Goal: Task Accomplishment & Management: Manage account settings

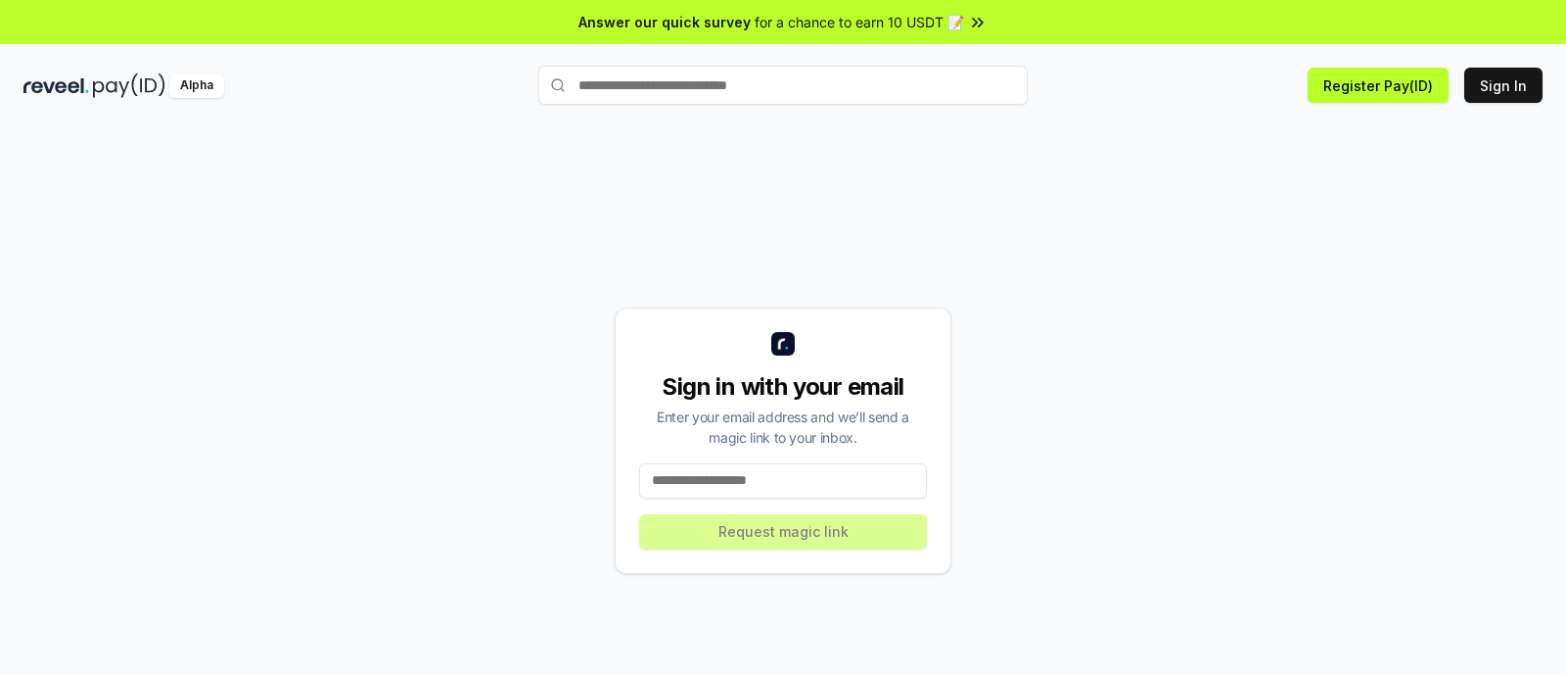
click at [709, 482] on input at bounding box center [783, 480] width 288 height 35
type input "**********"
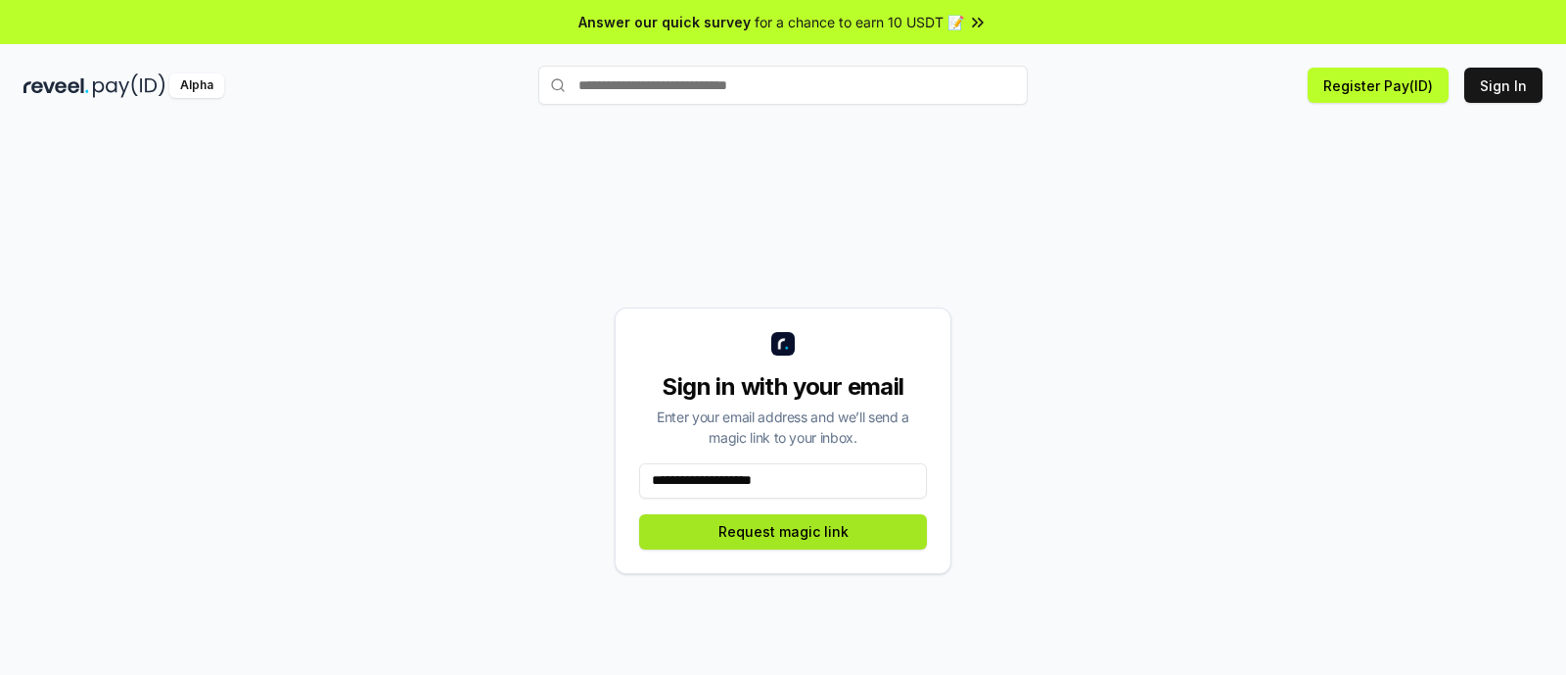
click at [791, 536] on button "Request magic link" at bounding box center [783, 531] width 288 height 35
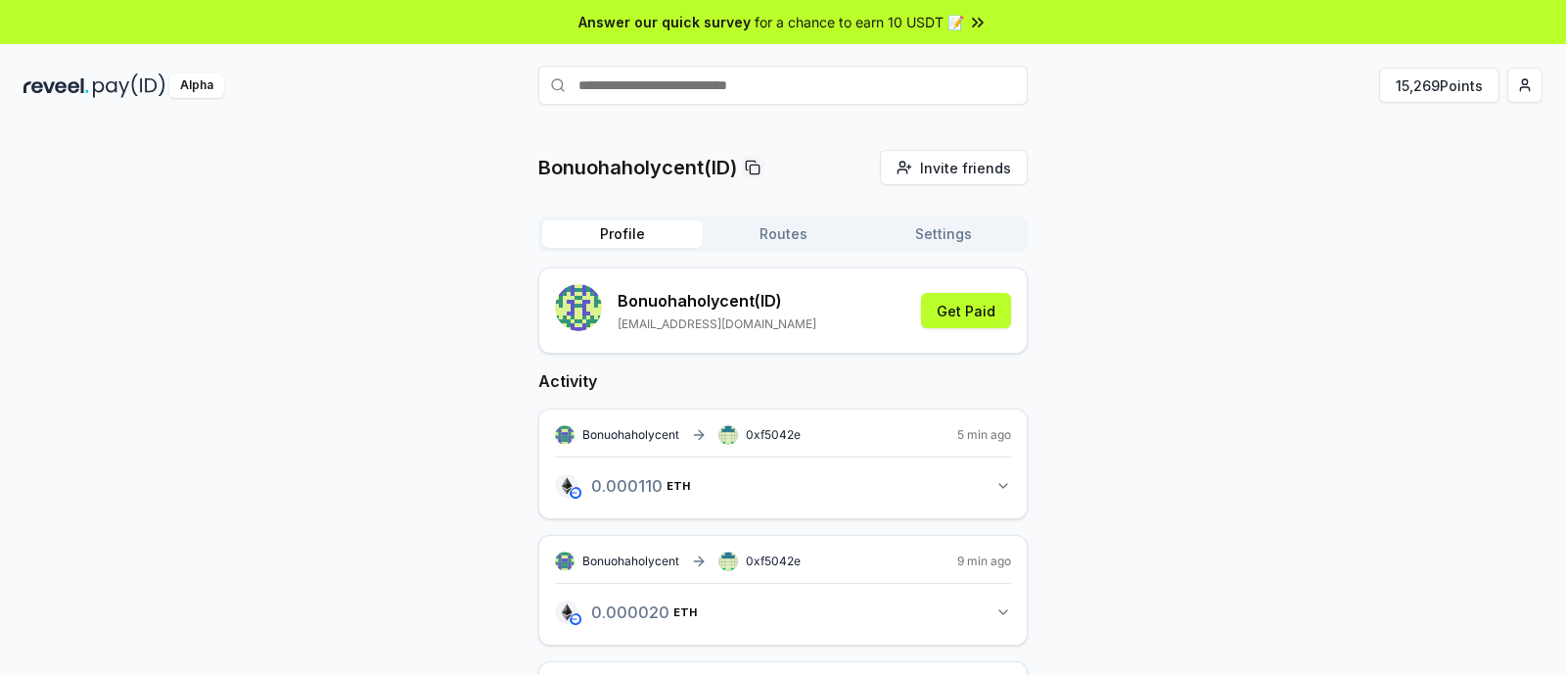
click at [999, 231] on button "Settings" at bounding box center [943, 233] width 161 height 27
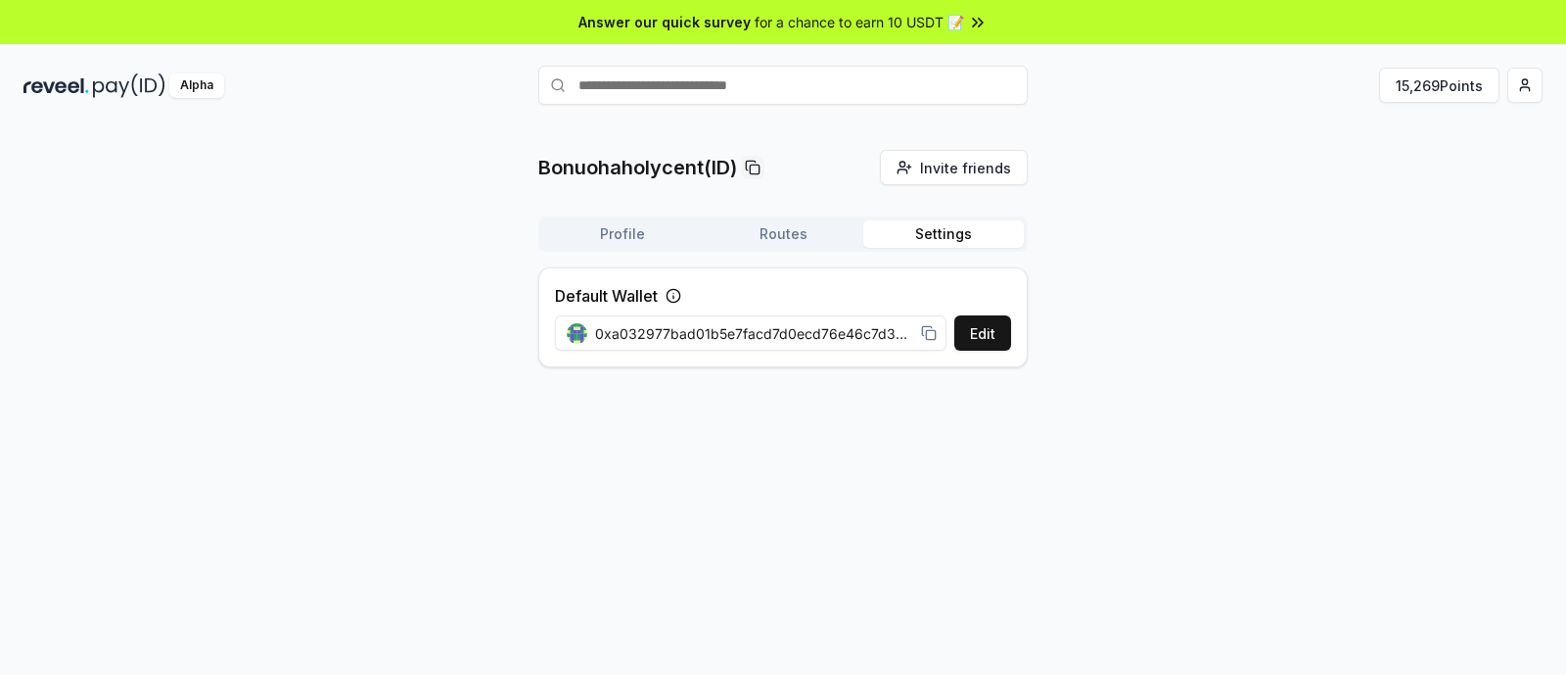
click at [795, 247] on button "Routes" at bounding box center [783, 233] width 161 height 27
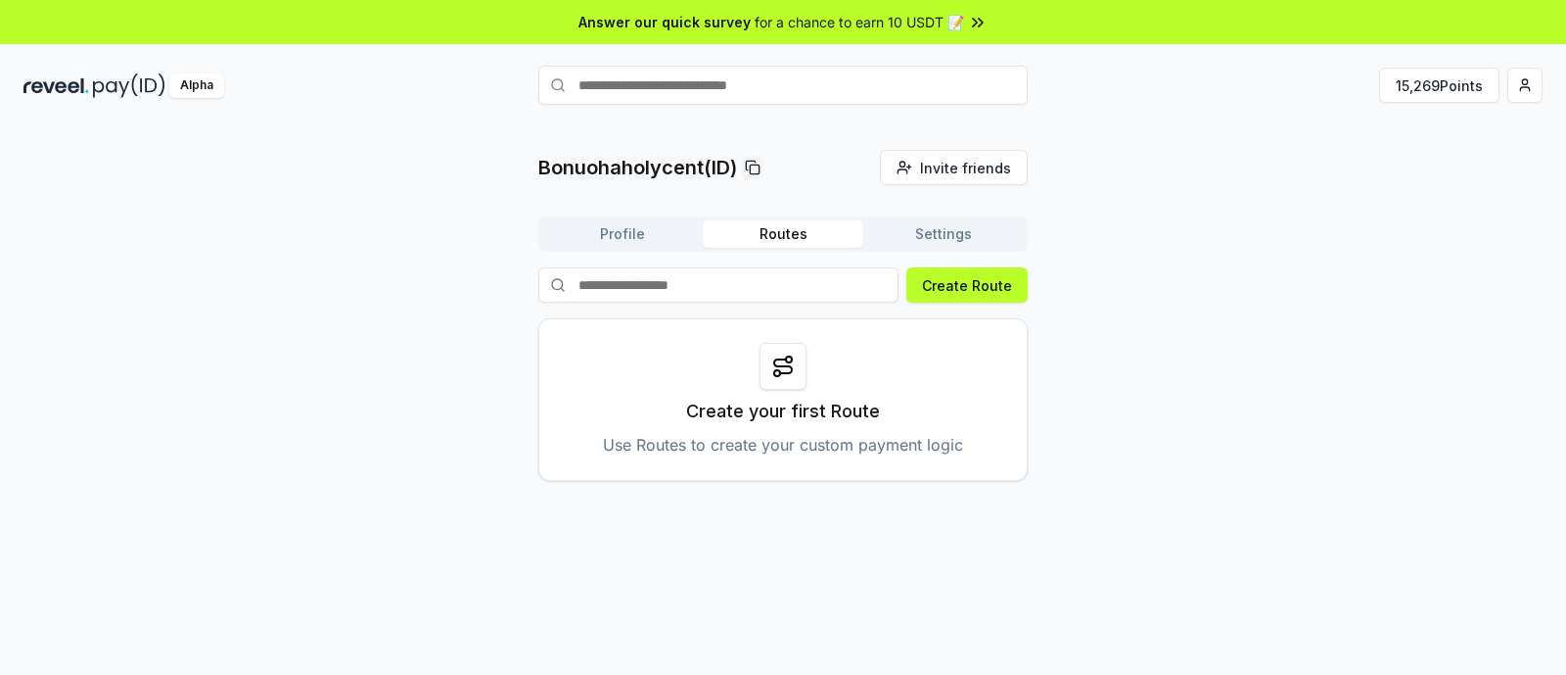
click at [621, 233] on button "Profile" at bounding box center [622, 233] width 161 height 27
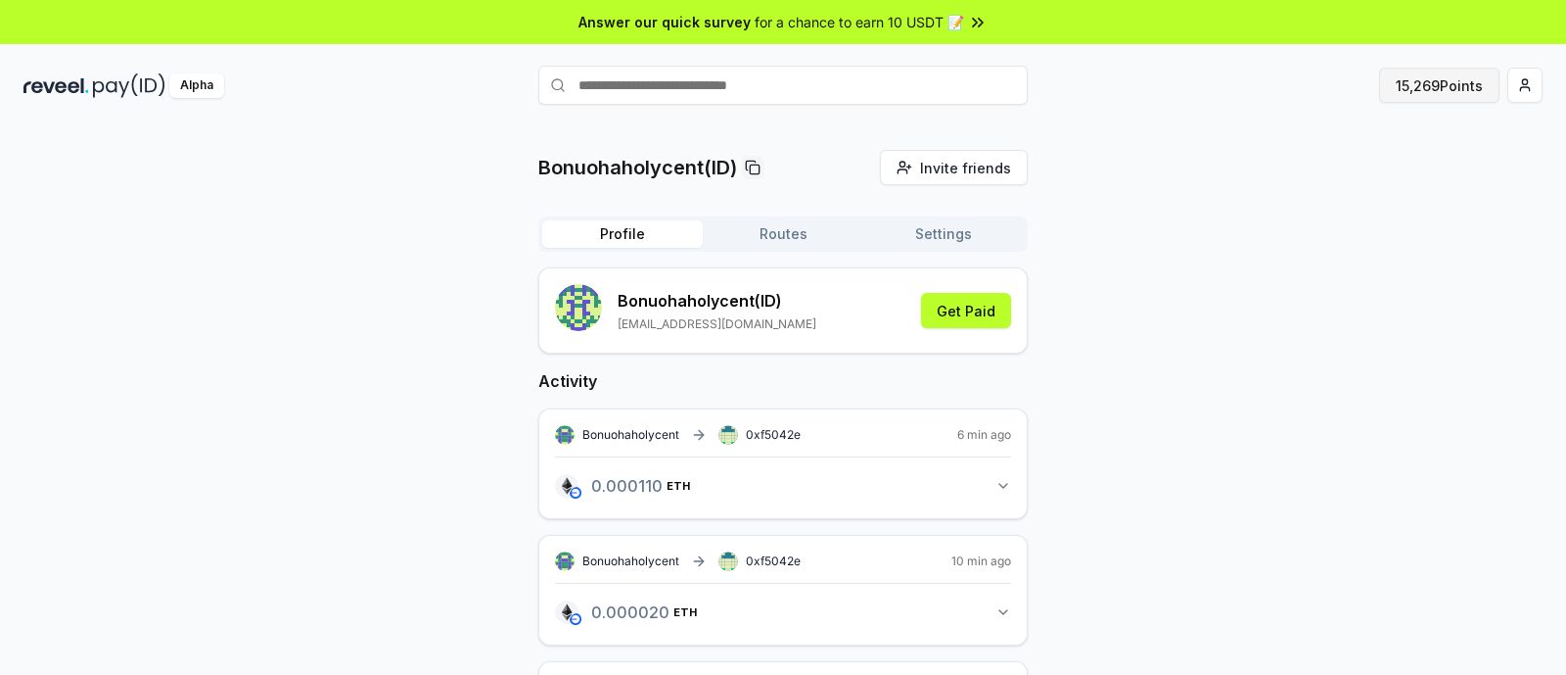
click at [1419, 85] on button "15,269 Points" at bounding box center [1439, 85] width 120 height 35
click at [1417, 93] on button "15,269 Points" at bounding box center [1439, 85] width 120 height 35
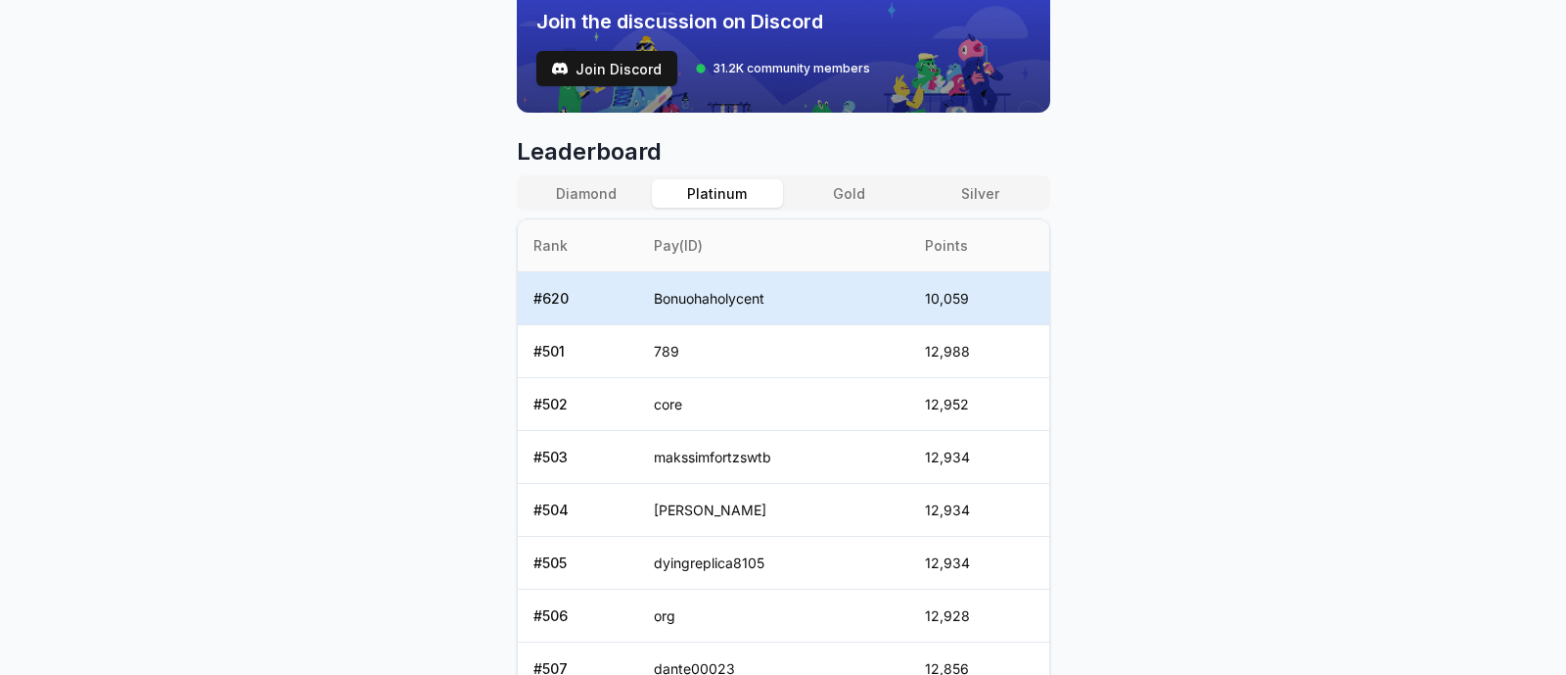
scroll to position [856, 0]
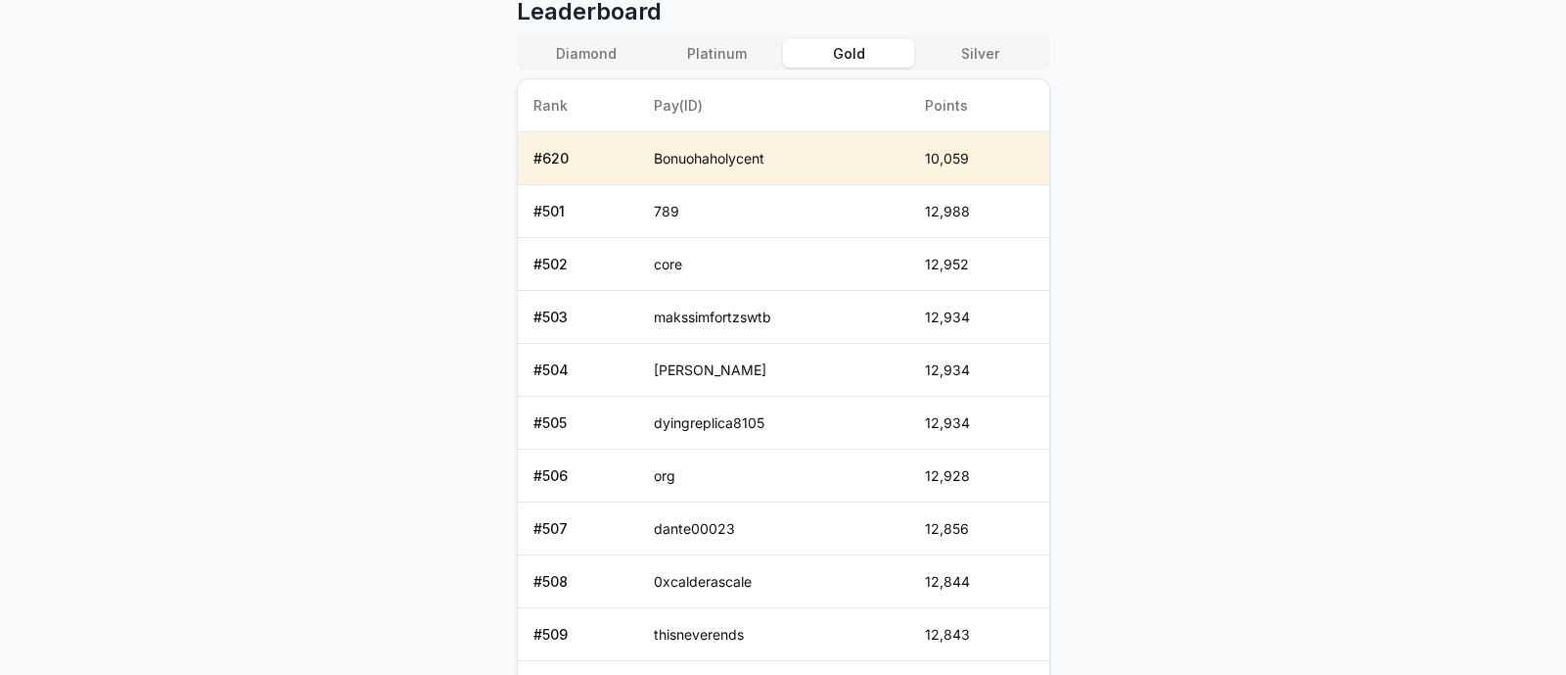
click at [836, 39] on button "Gold" at bounding box center [848, 53] width 131 height 28
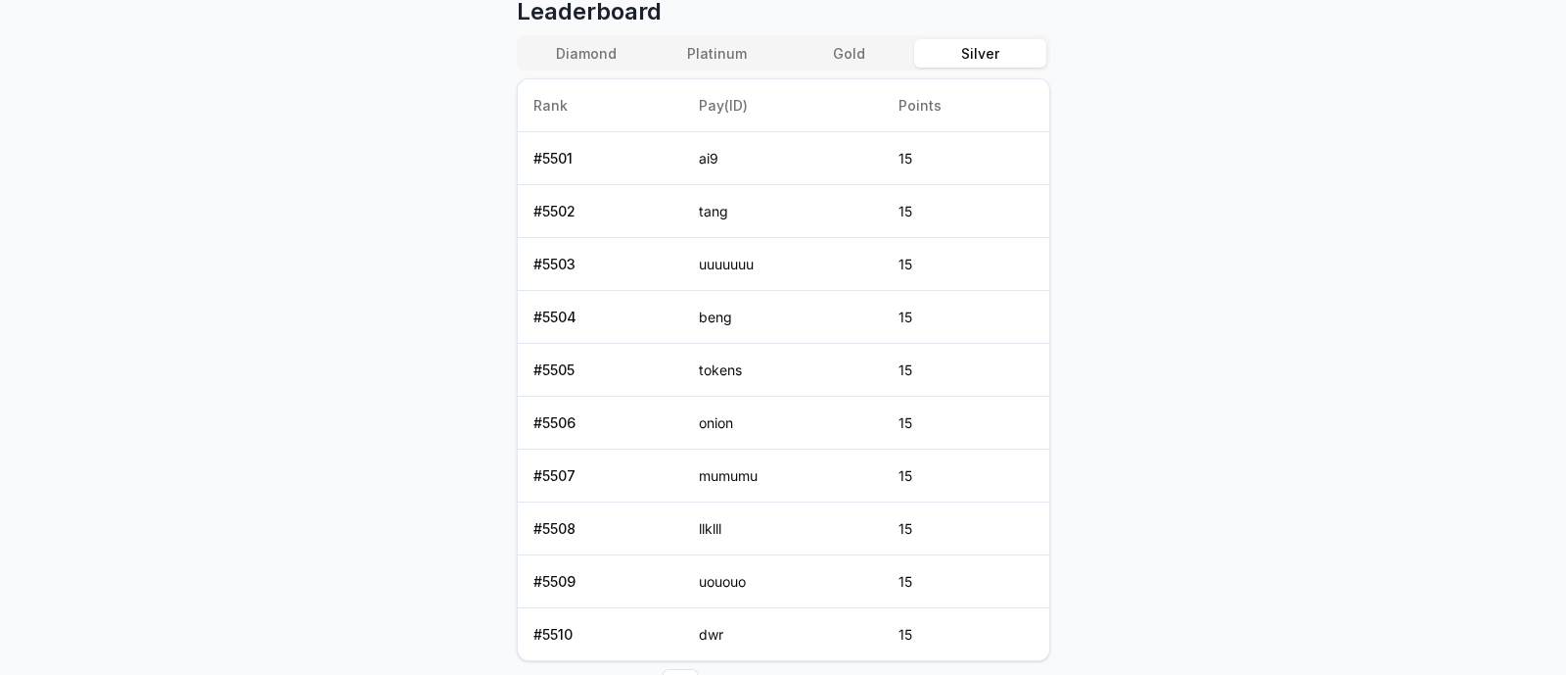
click at [970, 57] on button "Silver" at bounding box center [979, 53] width 131 height 28
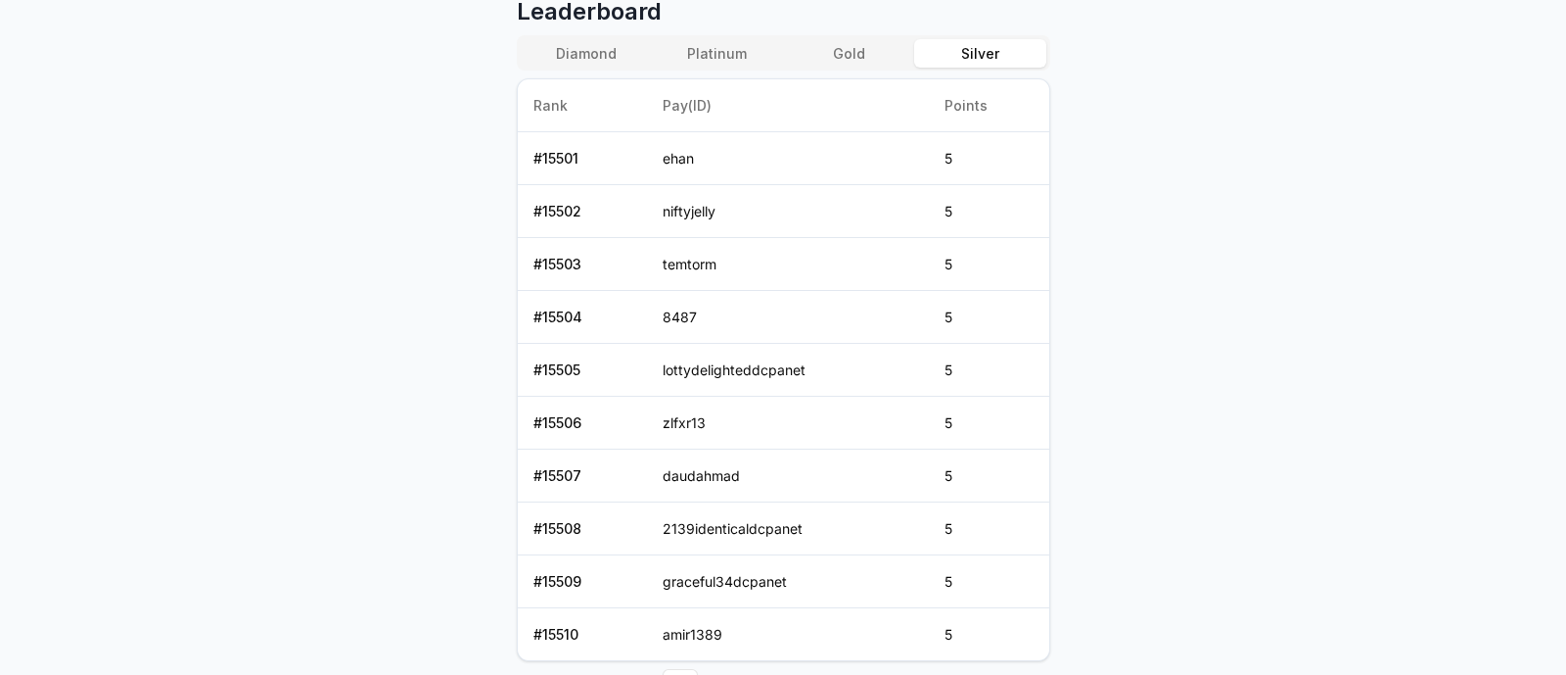
click at [857, 56] on button "Gold" at bounding box center [848, 53] width 131 height 28
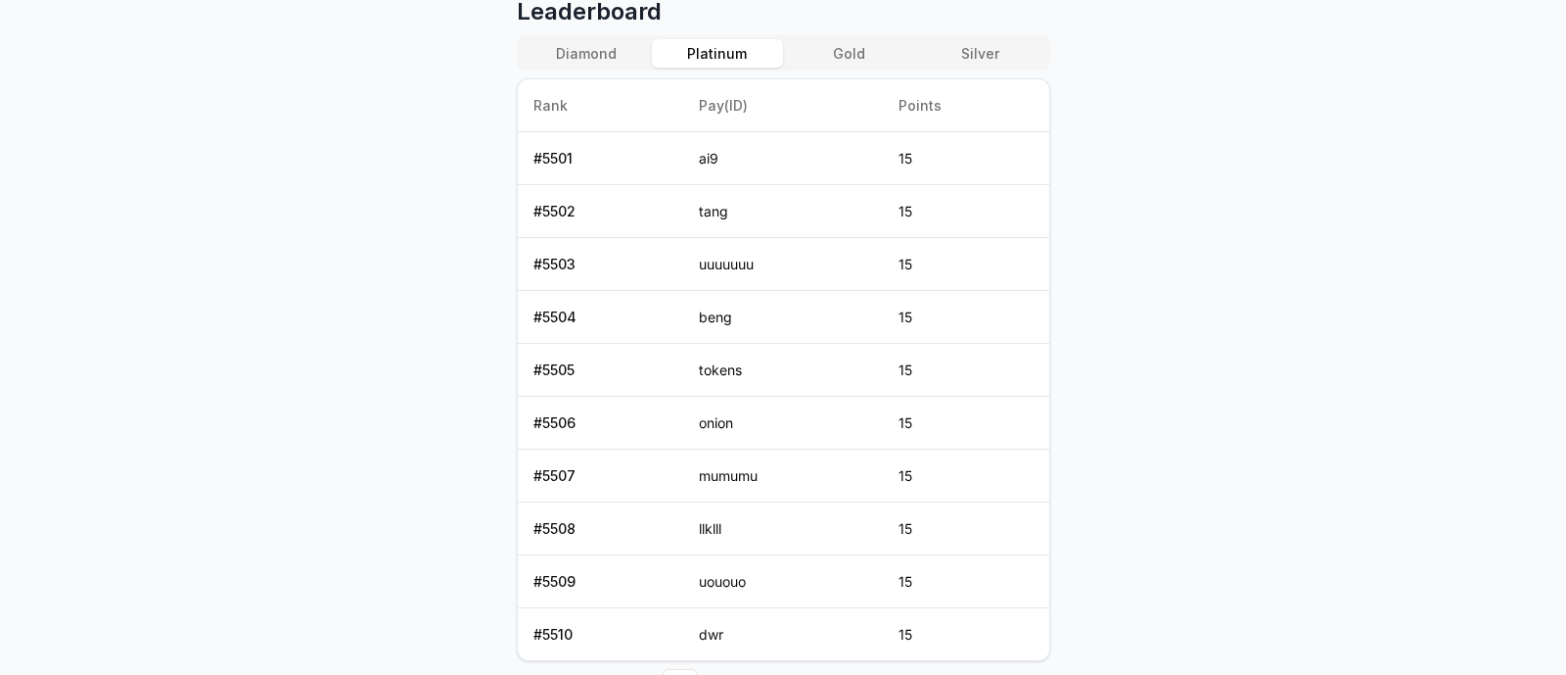
click at [723, 52] on button "Platinum" at bounding box center [717, 53] width 131 height 28
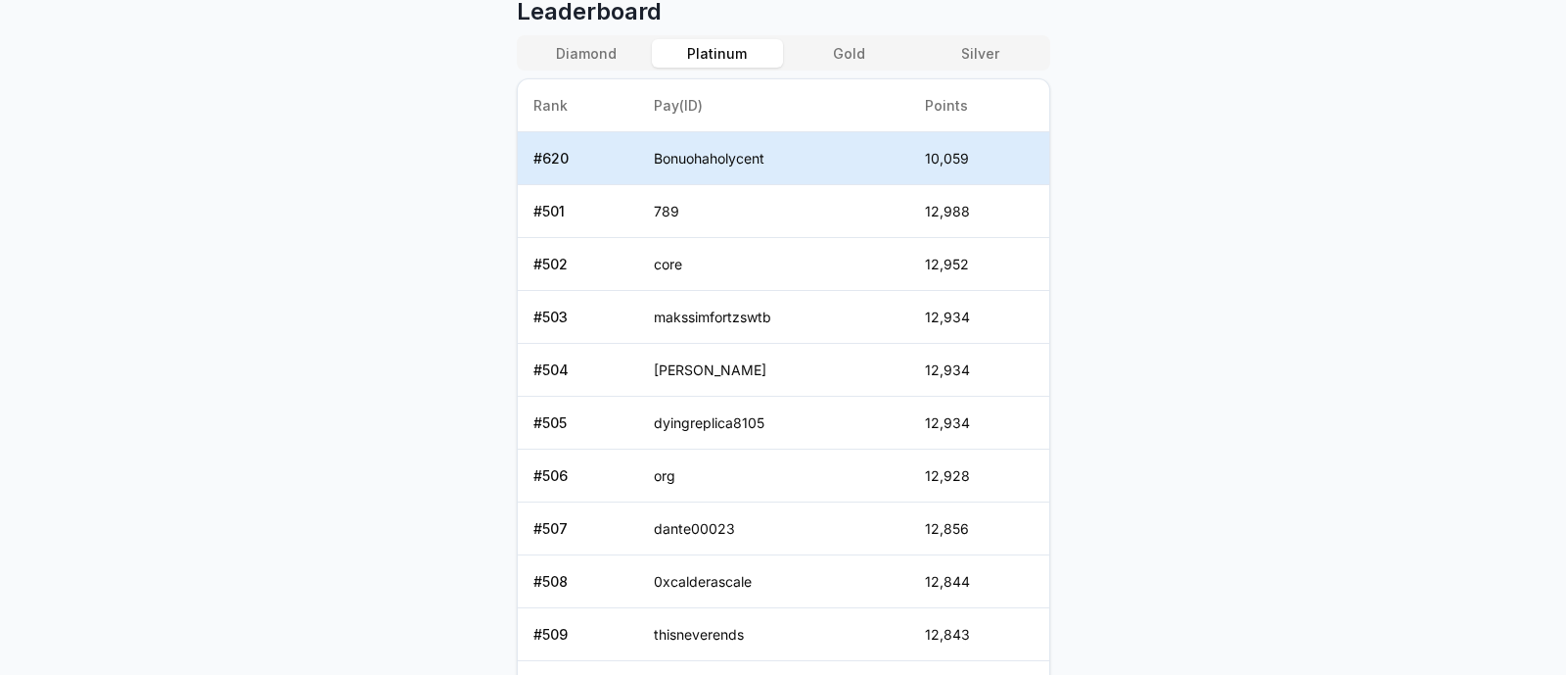
click at [857, 44] on button "Gold" at bounding box center [848, 53] width 131 height 28
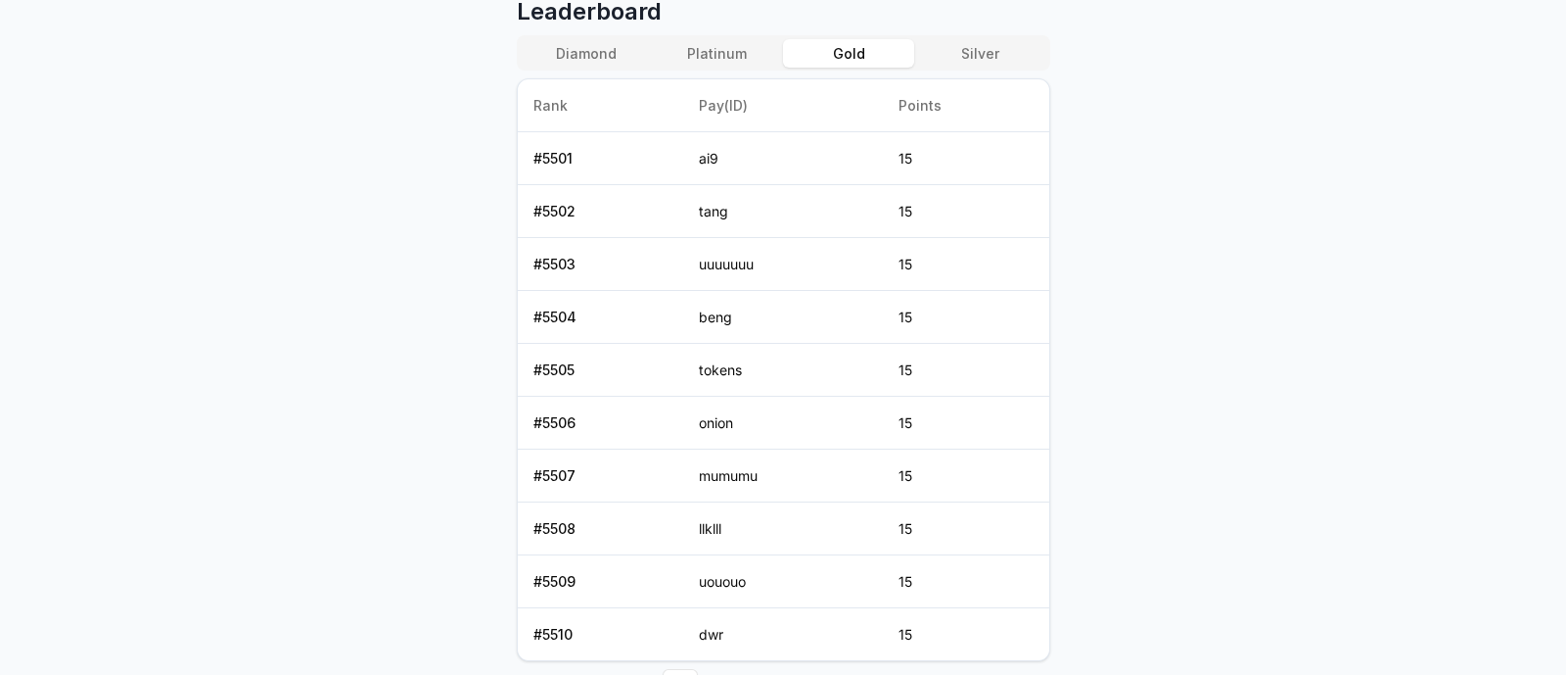
click at [705, 51] on button "Platinum" at bounding box center [717, 53] width 131 height 28
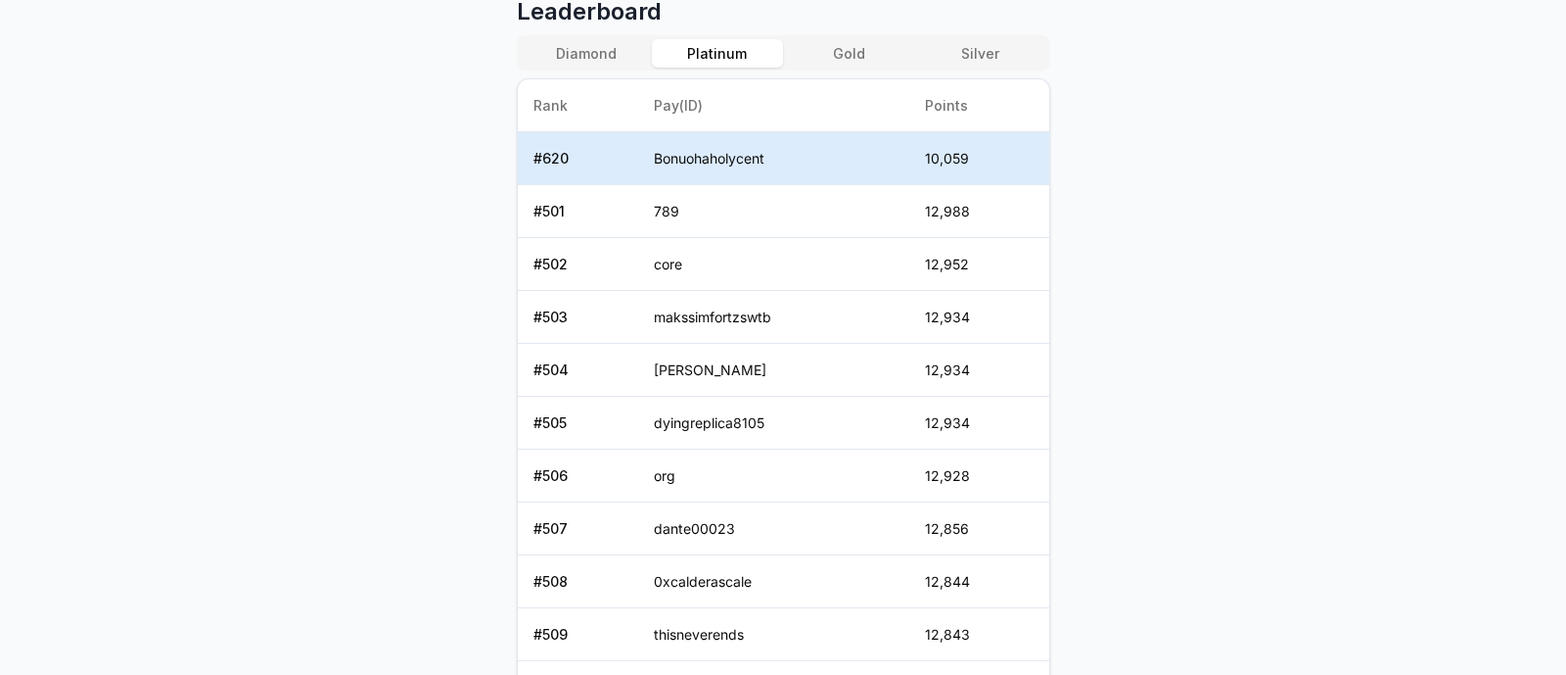
click at [592, 53] on button "Diamond" at bounding box center [586, 53] width 131 height 28
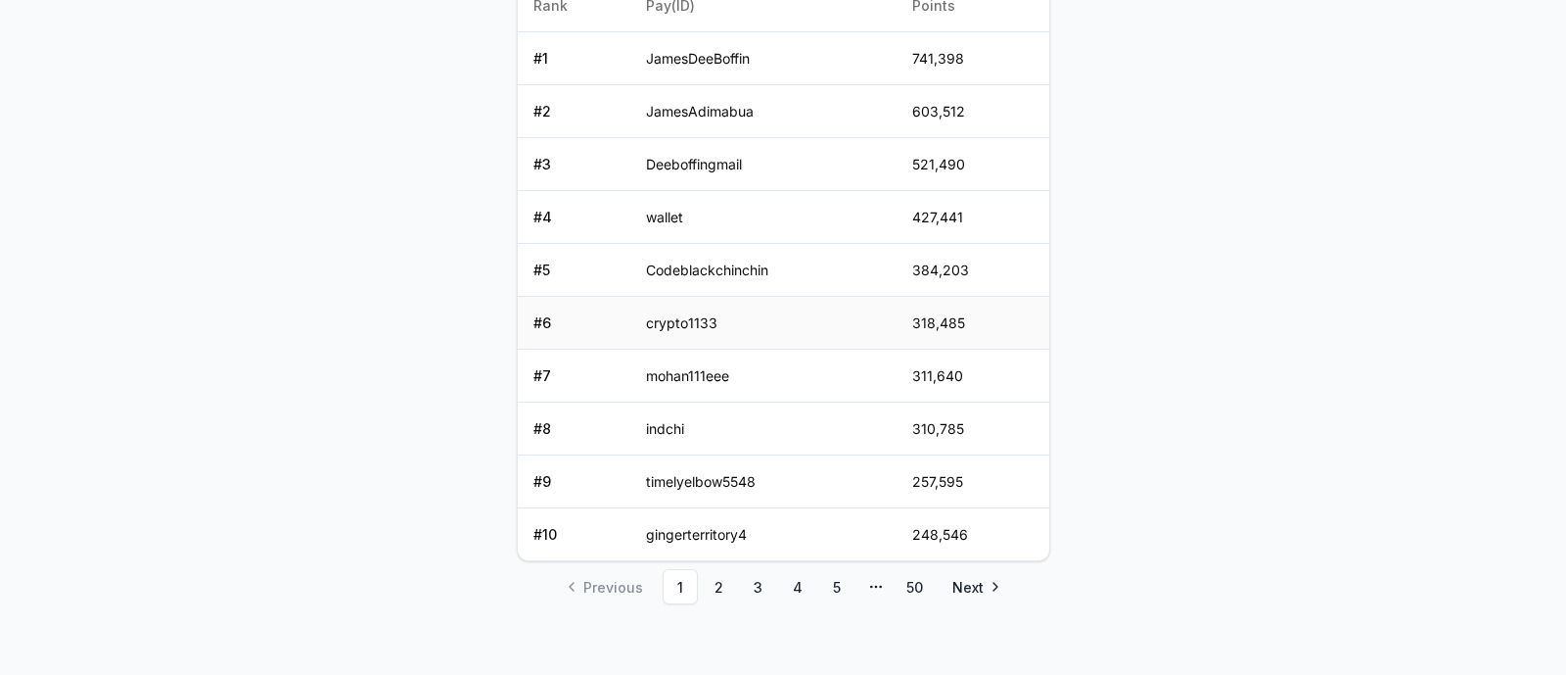
scroll to position [958, 0]
click at [722, 579] on link "2" at bounding box center [719, 583] width 35 height 35
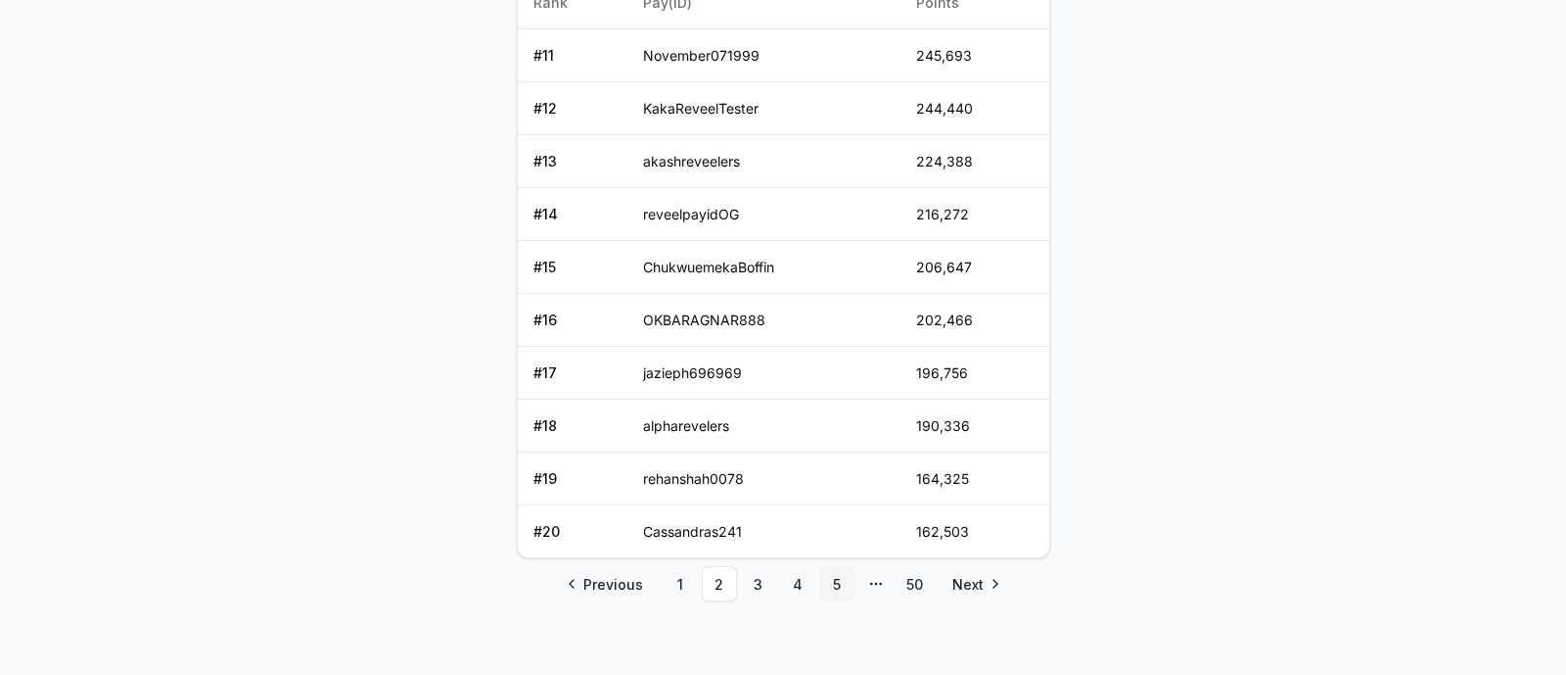
click at [827, 577] on link "5" at bounding box center [836, 583] width 35 height 35
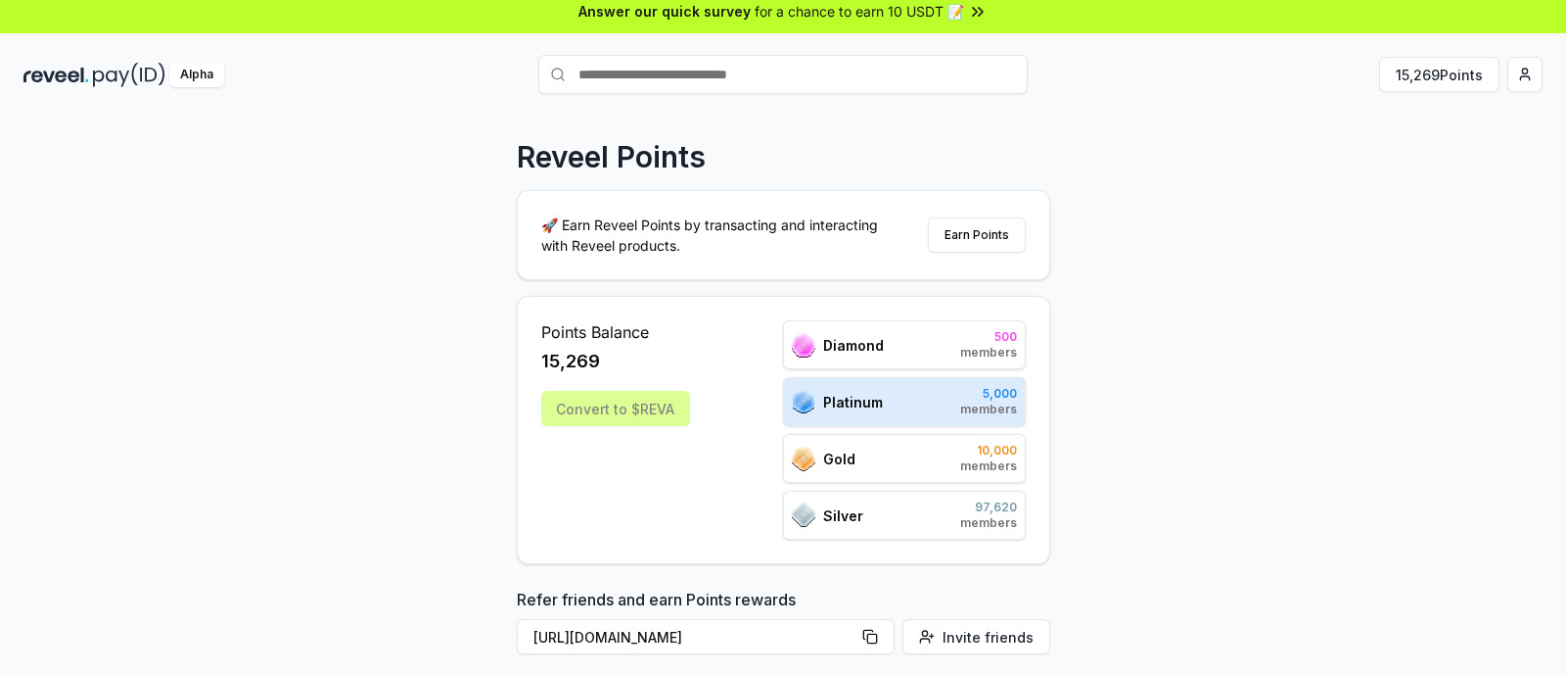
scroll to position [0, 0]
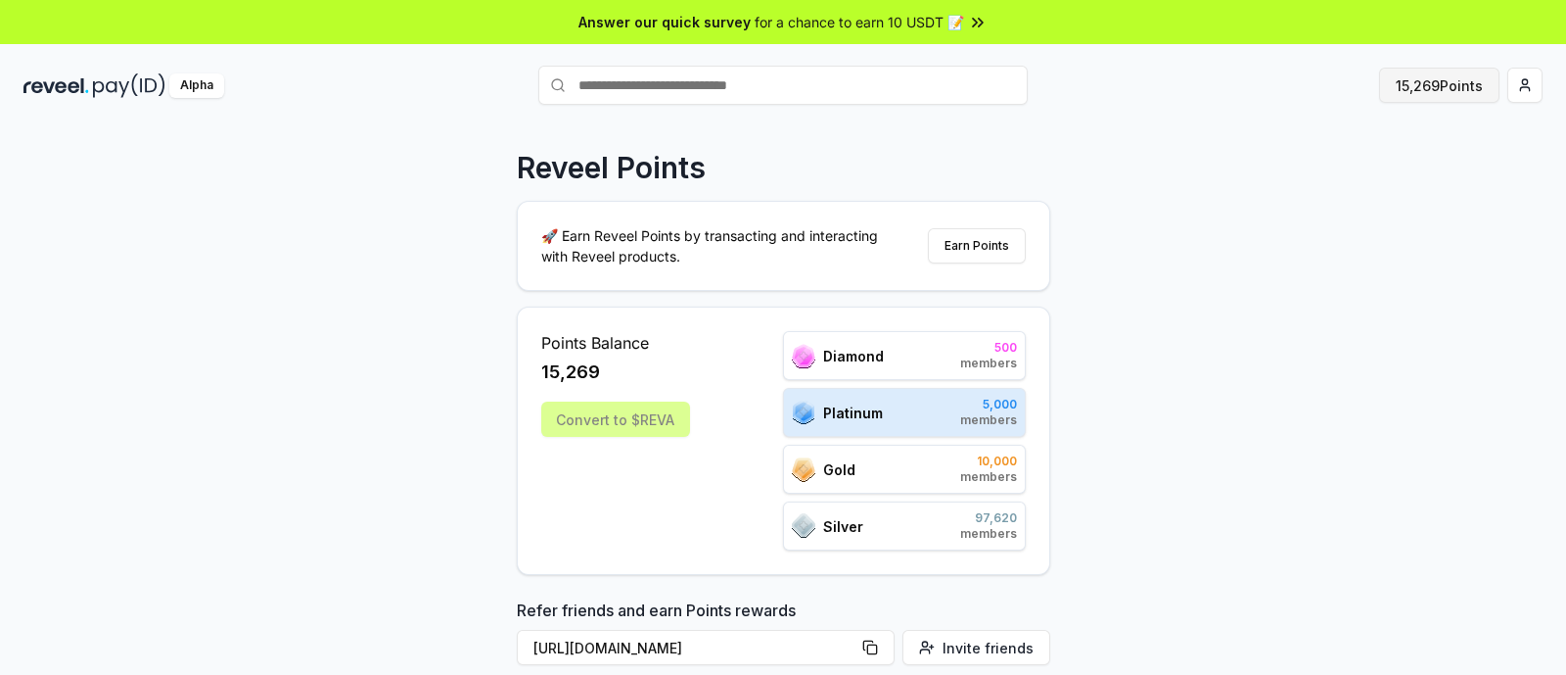
click at [1465, 84] on button "15,269 Points" at bounding box center [1439, 85] width 120 height 35
click at [609, 422] on div "Convert to $REVA" at bounding box center [615, 418] width 149 height 35
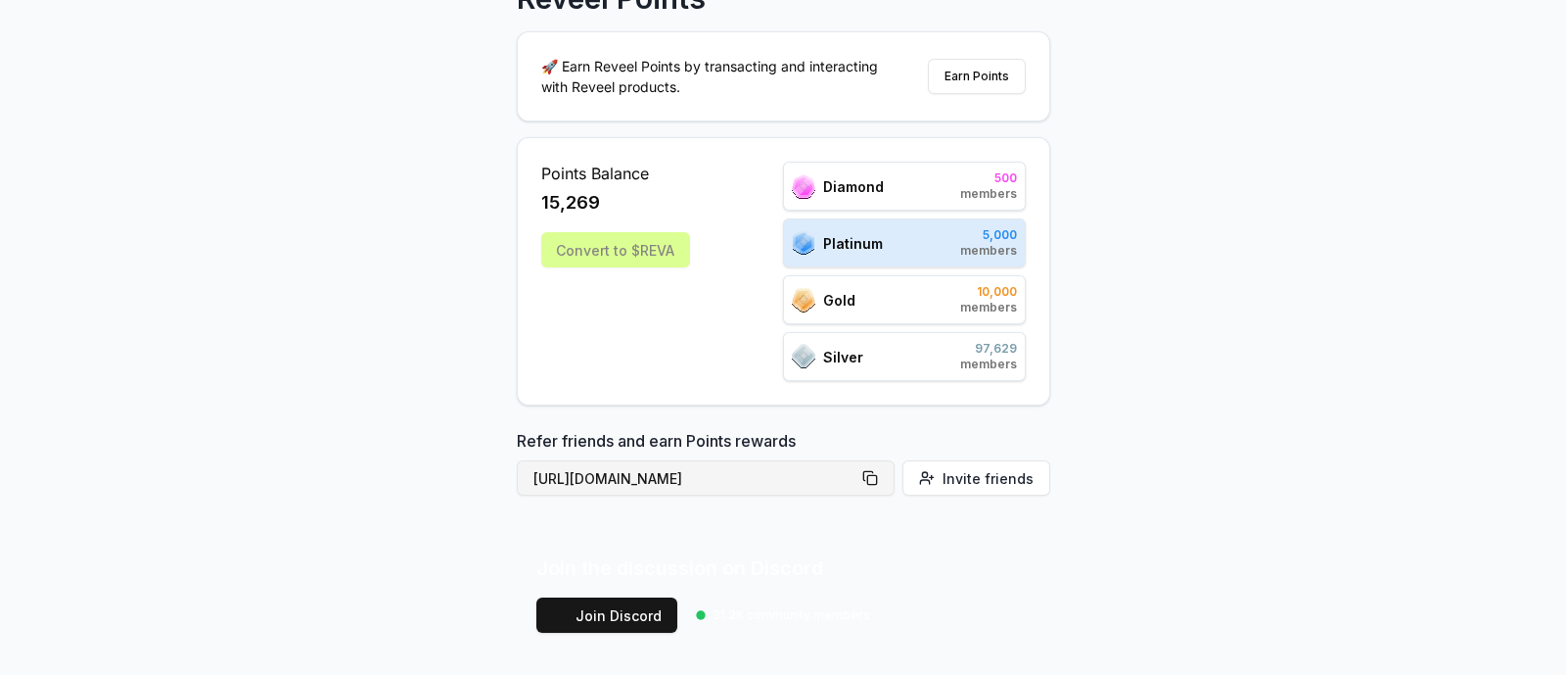
scroll to position [244, 0]
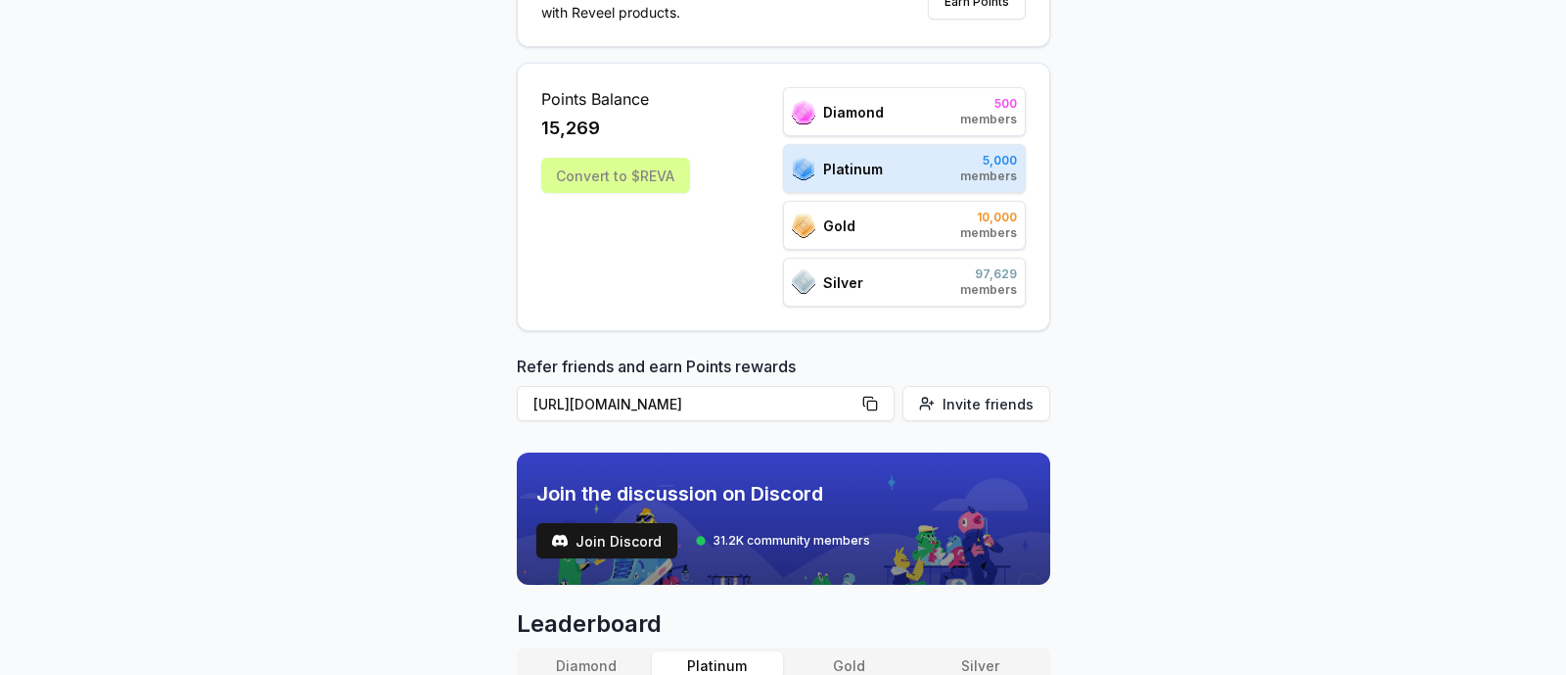
click at [641, 178] on div "Convert to $REVA" at bounding box center [615, 175] width 149 height 35
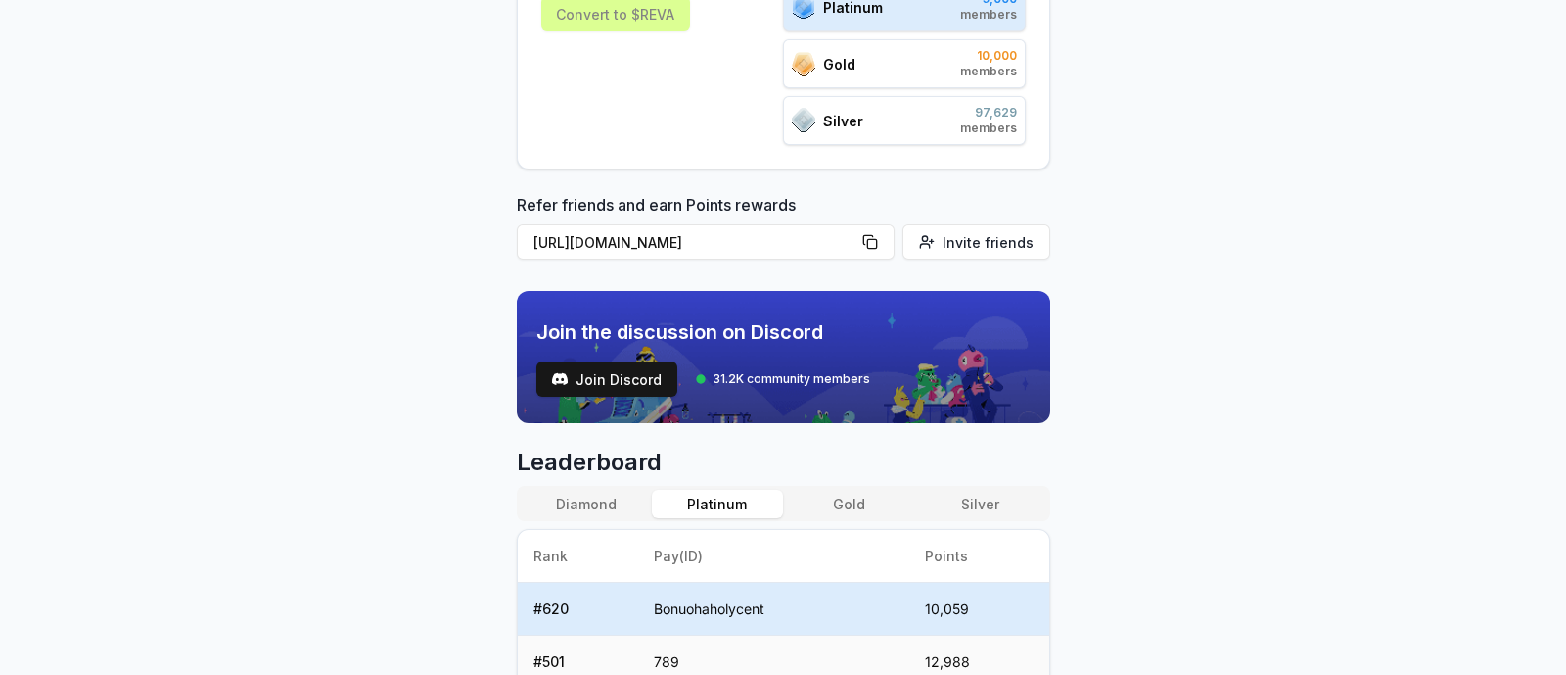
scroll to position [367, 0]
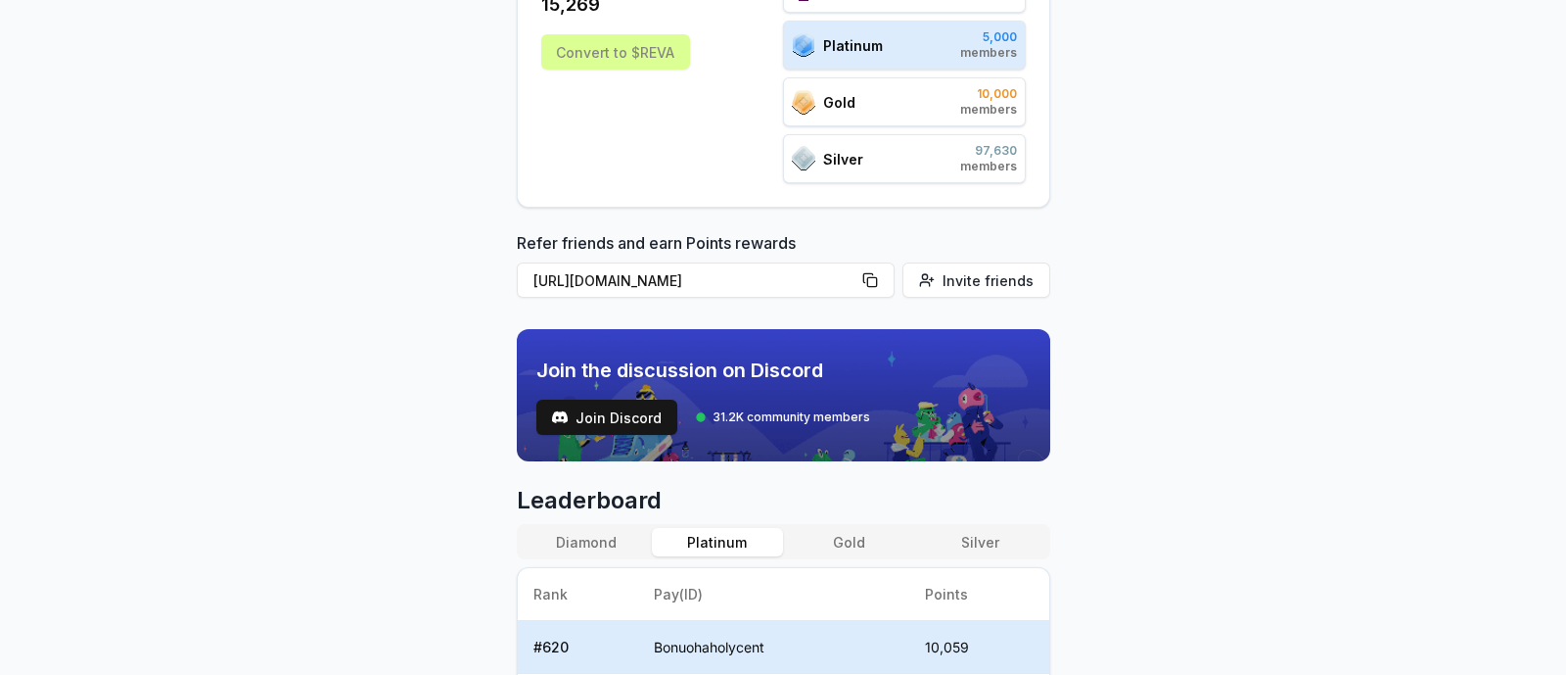
drag, startPoint x: 646, startPoint y: 48, endPoint x: 685, endPoint y: 70, distance: 45.2
click at [647, 48] on div "Convert to $REVA" at bounding box center [615, 51] width 149 height 35
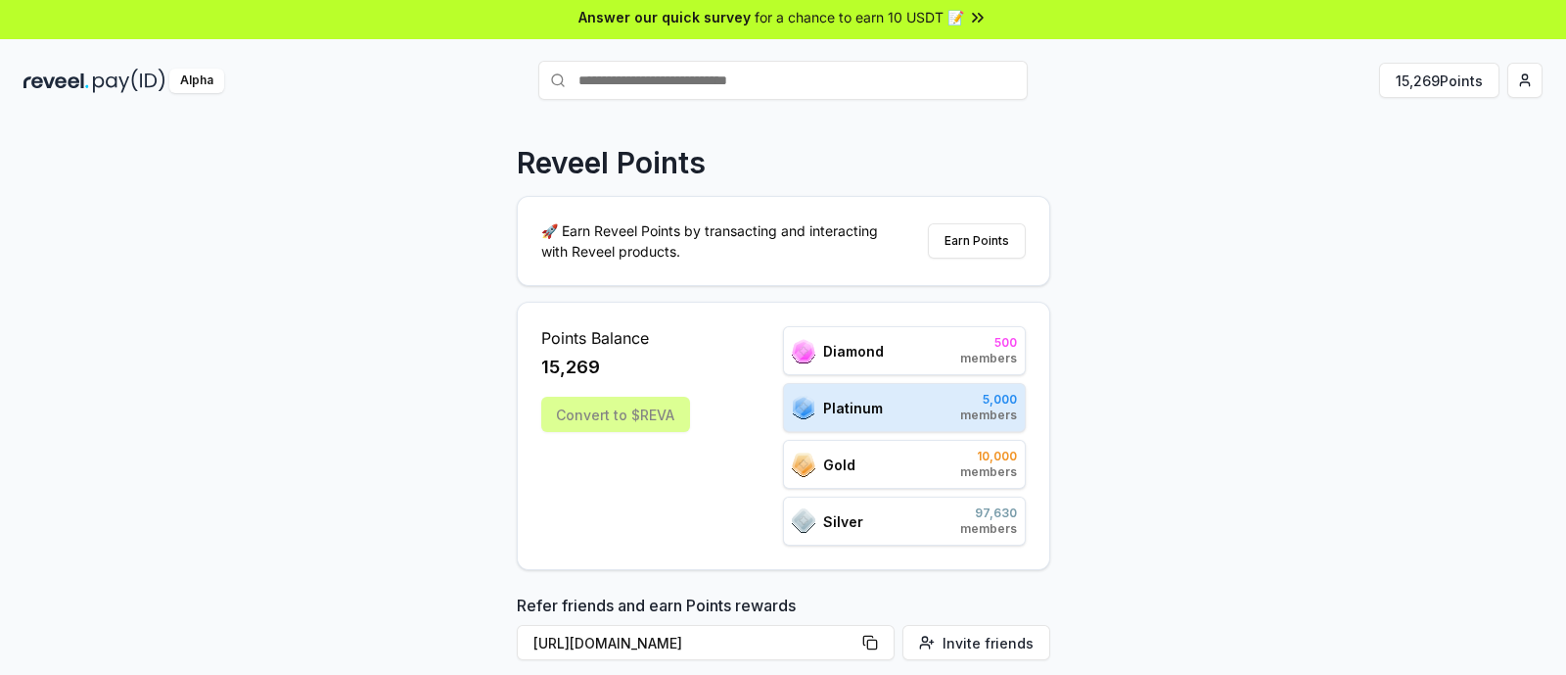
scroll to position [0, 0]
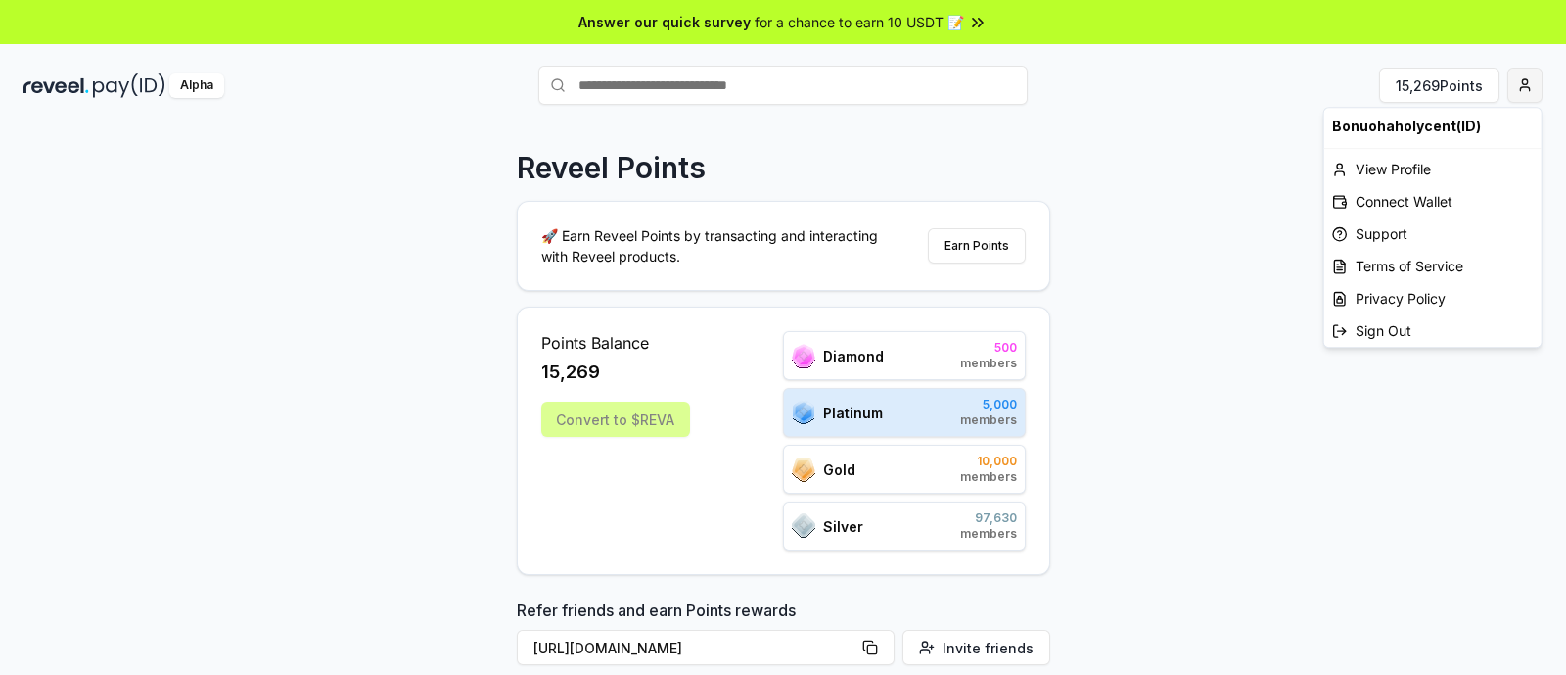
click at [1529, 88] on html "Answer our quick survey for a chance to earn 10 USDT 📝 Alpha 15,269 Points Reve…" at bounding box center [783, 337] width 1566 height 675
click at [1378, 205] on div "Connect Wallet" at bounding box center [1433, 201] width 217 height 32
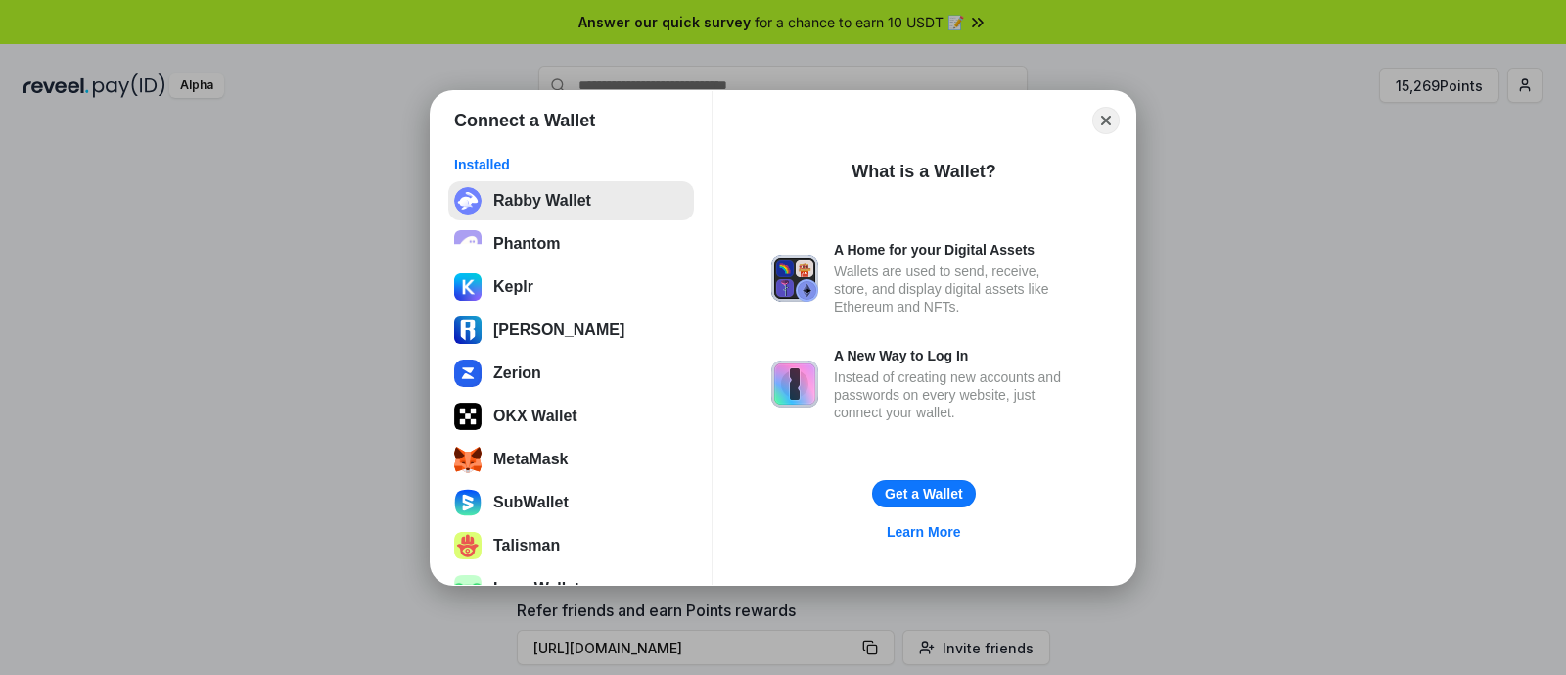
click at [548, 185] on button "Rabby Wallet" at bounding box center [571, 200] width 246 height 39
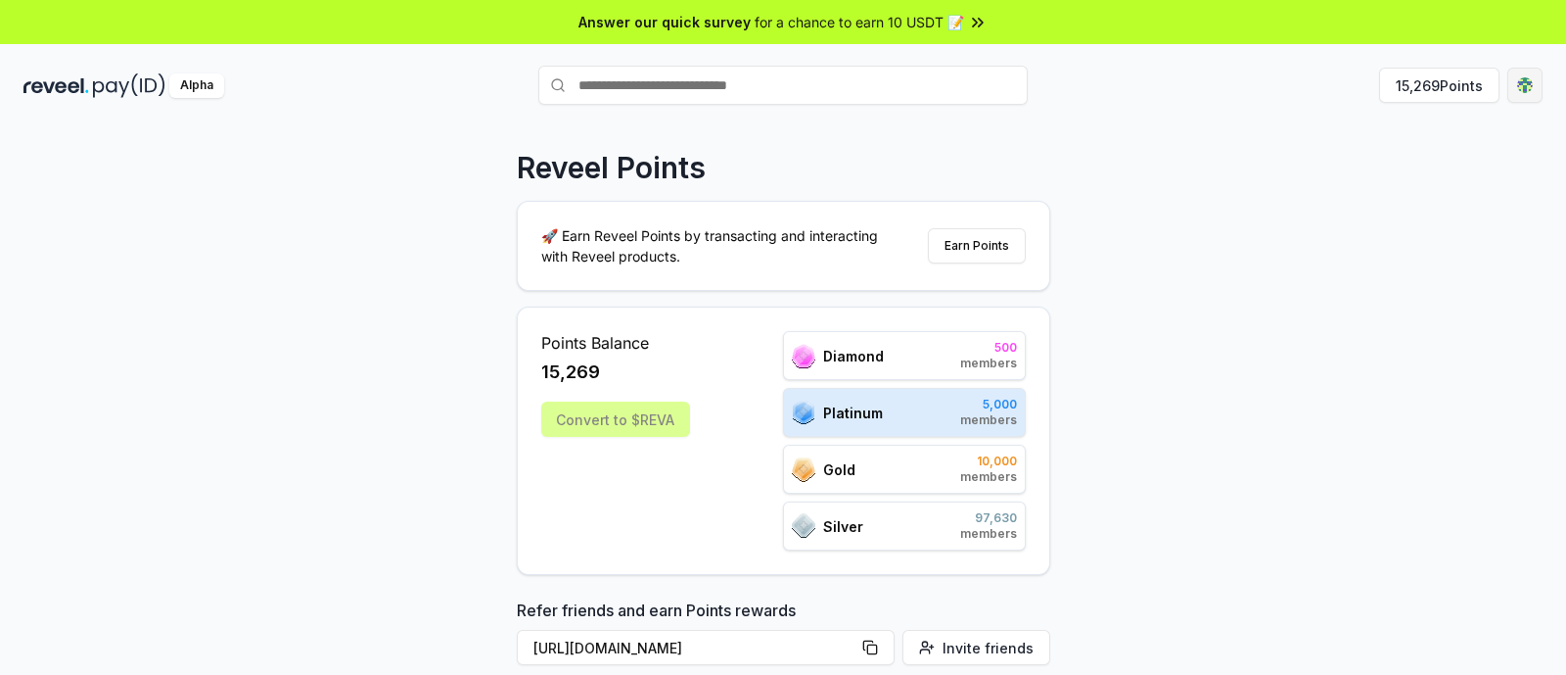
click at [1515, 93] on html "Answer our quick survey for a chance to earn 10 USDT 📝 Alpha 15,269 Points Reve…" at bounding box center [783, 337] width 1566 height 675
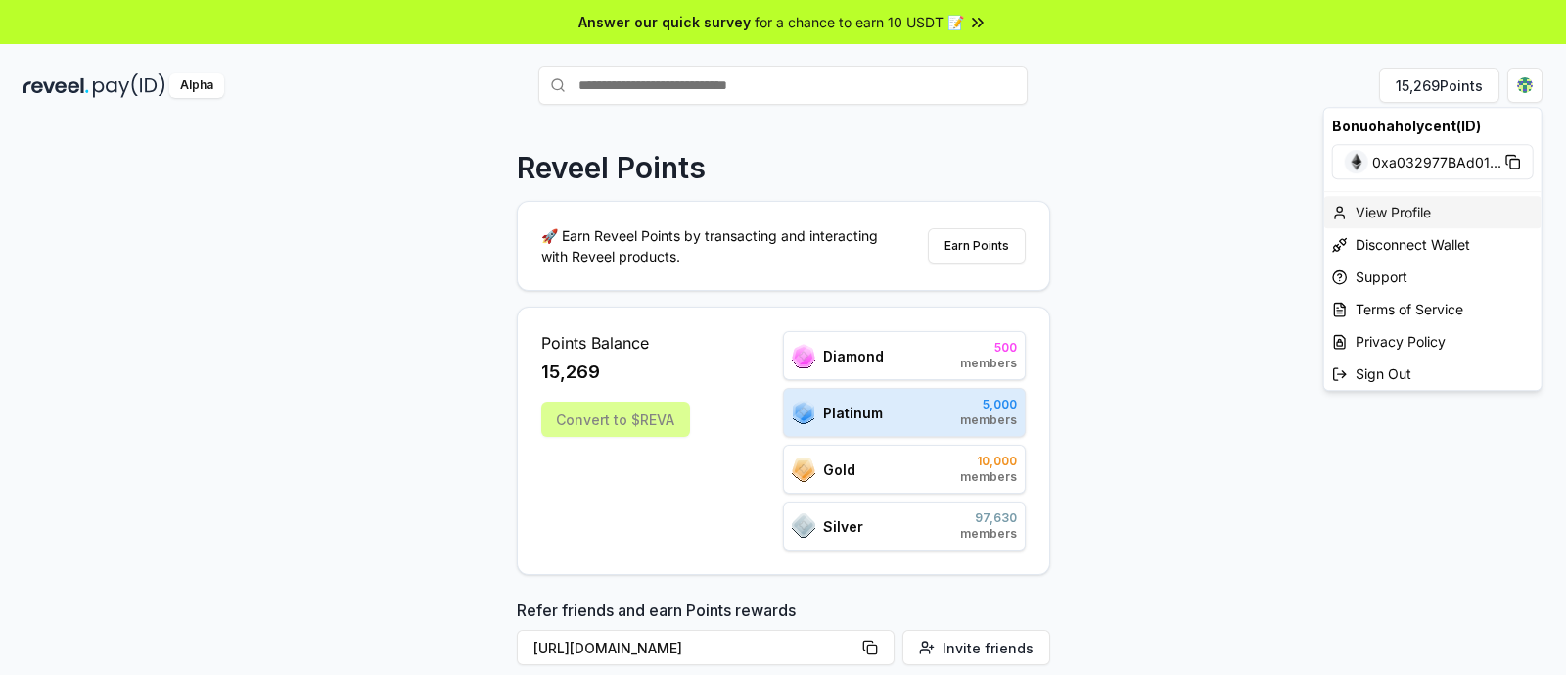
click at [1390, 209] on div "View Profile" at bounding box center [1433, 212] width 217 height 32
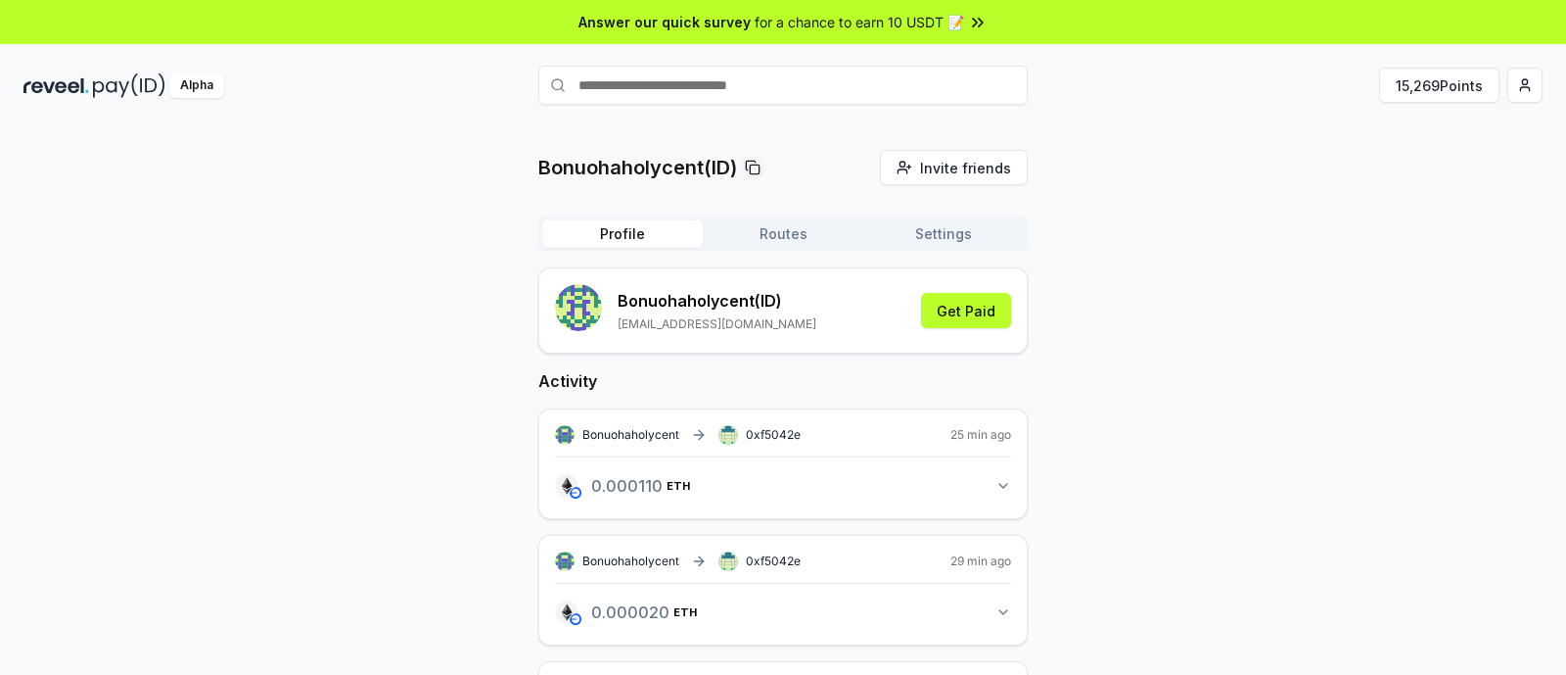
click at [948, 238] on button "Settings" at bounding box center [943, 233] width 161 height 27
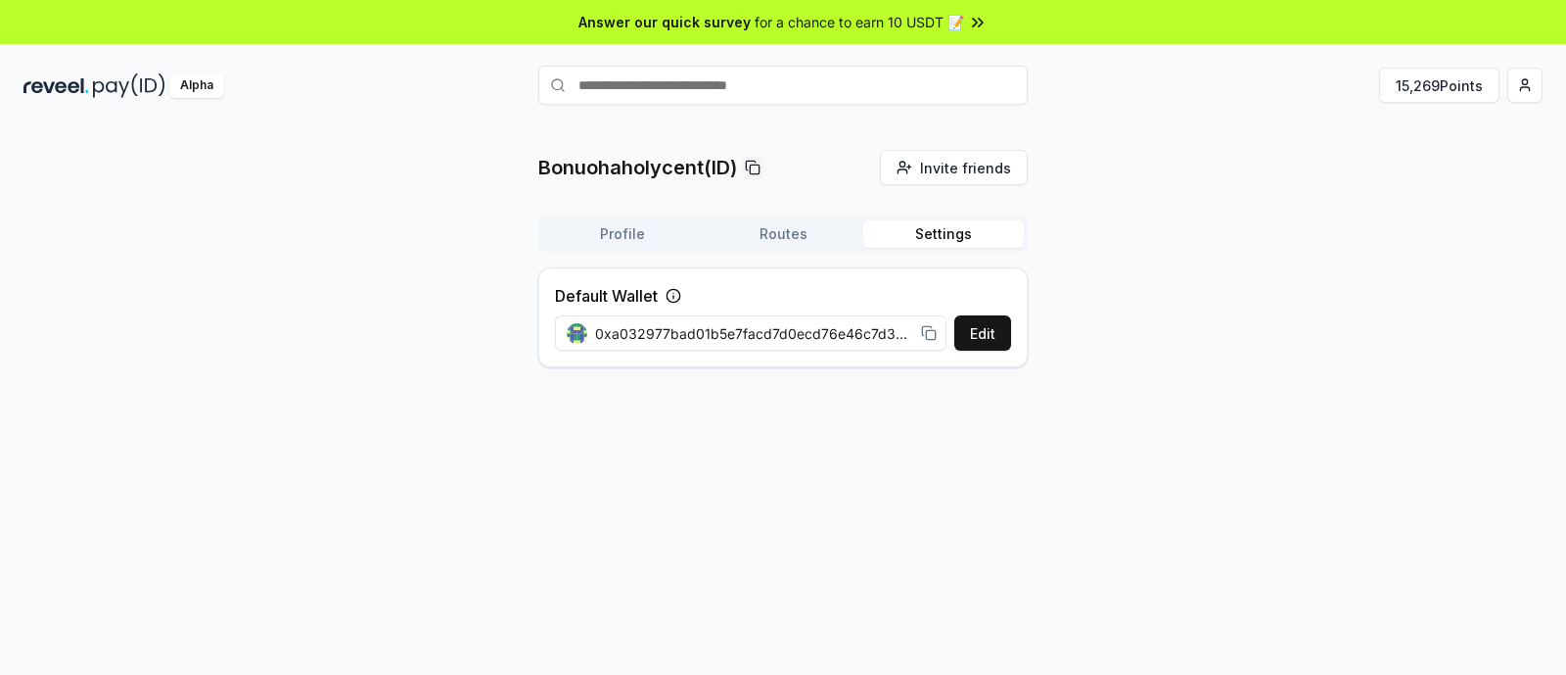
click at [779, 233] on button "Routes" at bounding box center [783, 233] width 161 height 27
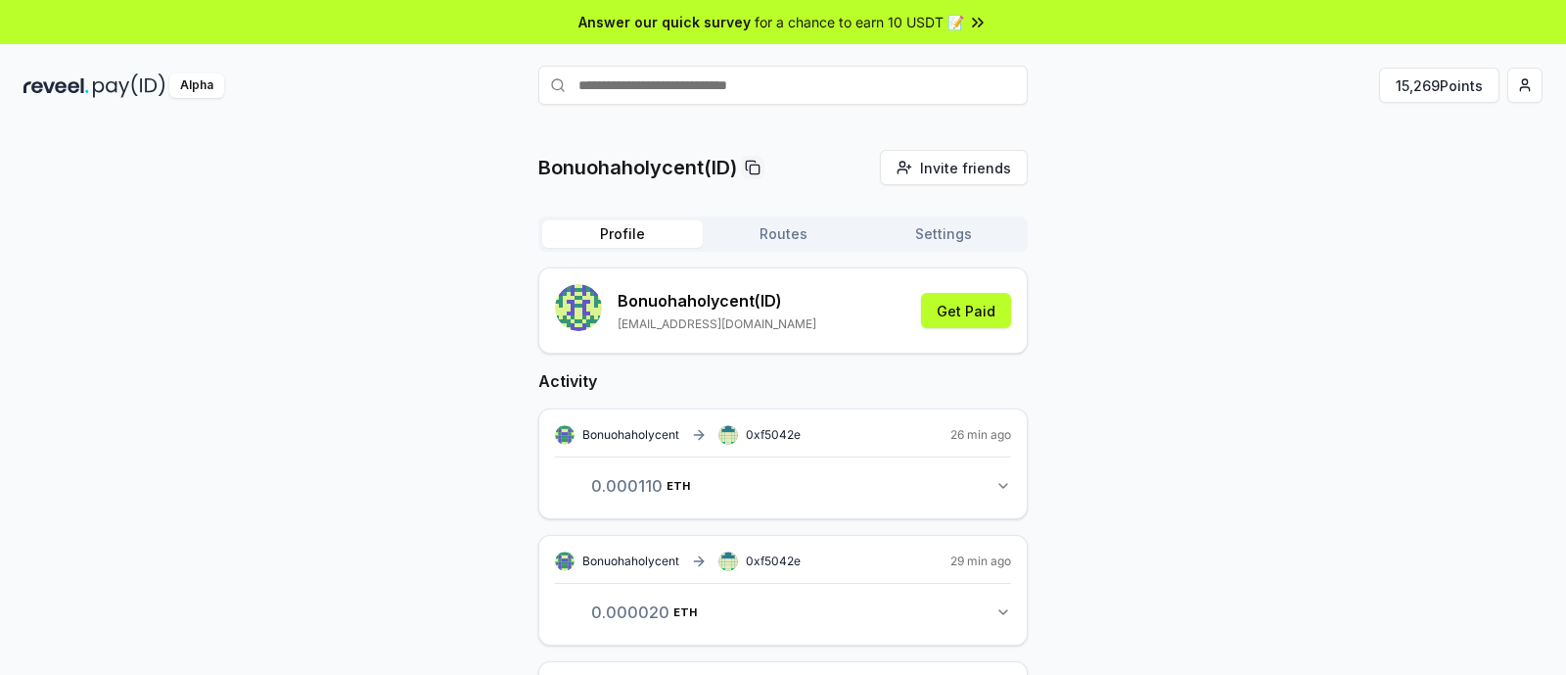
click at [638, 239] on button "Profile" at bounding box center [622, 233] width 161 height 27
click at [1454, 89] on button "15,269 Points" at bounding box center [1439, 85] width 120 height 35
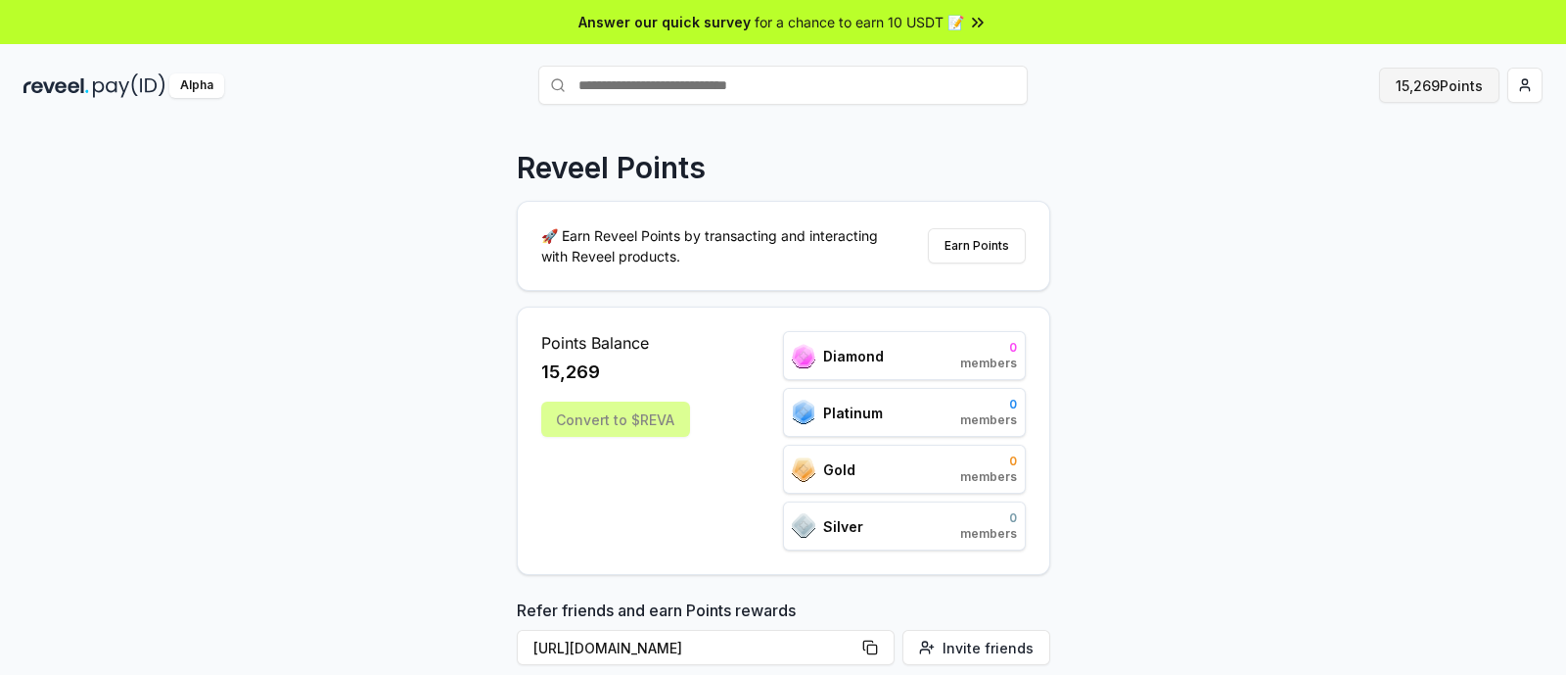
drag, startPoint x: 1415, startPoint y: 107, endPoint x: 1423, endPoint y: 97, distance: 13.2
click at [1417, 105] on div "Alpha 15,269 Points" at bounding box center [783, 85] width 1566 height 51
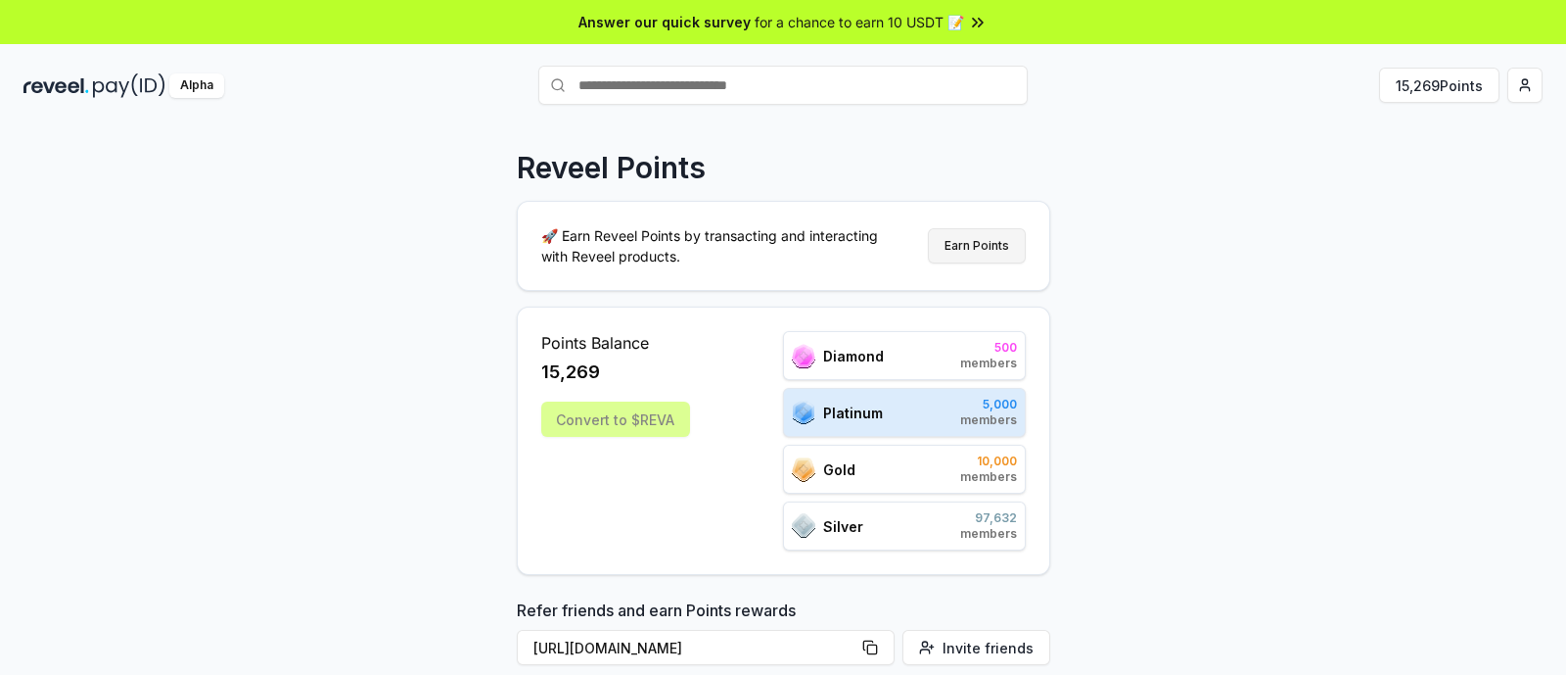
click at [950, 252] on button "Earn Points" at bounding box center [977, 245] width 98 height 35
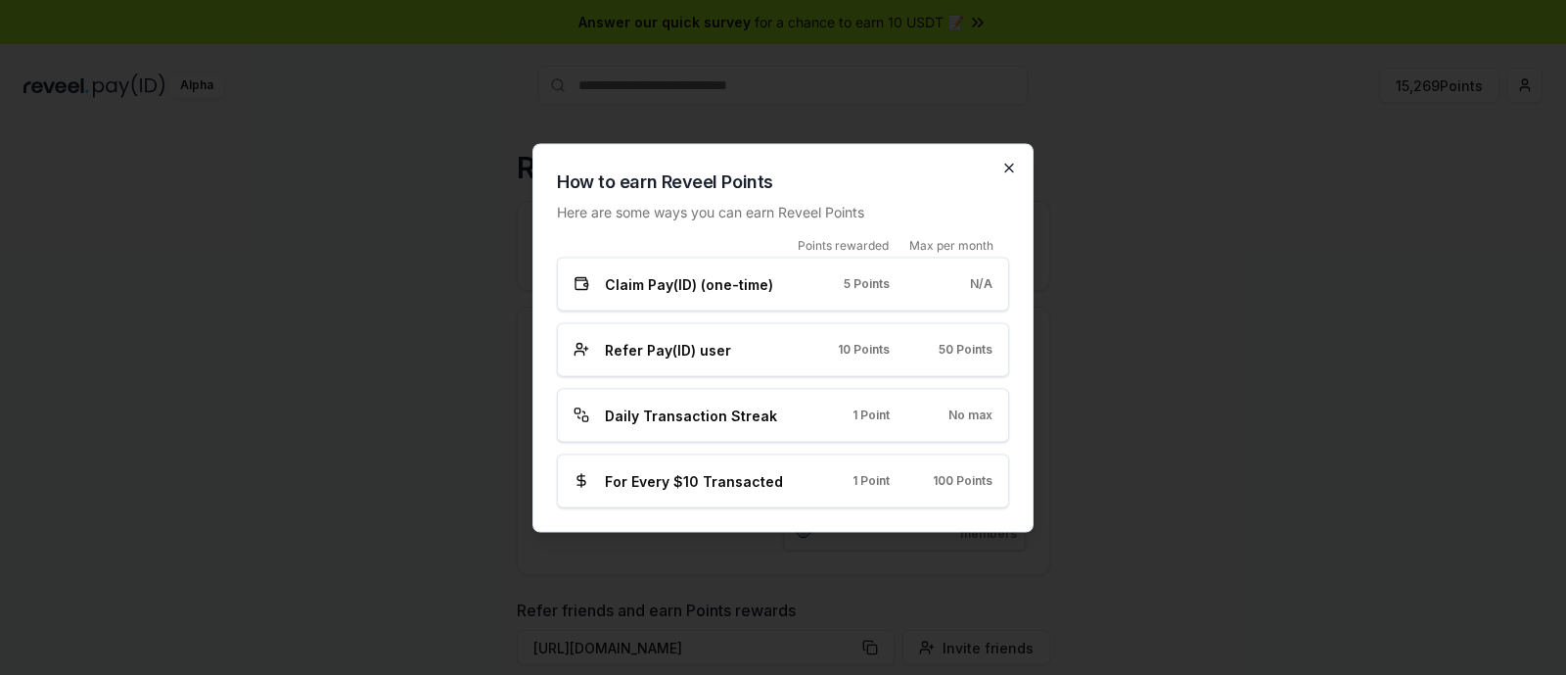
click at [1008, 166] on icon "button" at bounding box center [1010, 168] width 16 height 16
